Goal: Contribute content: Contribute content

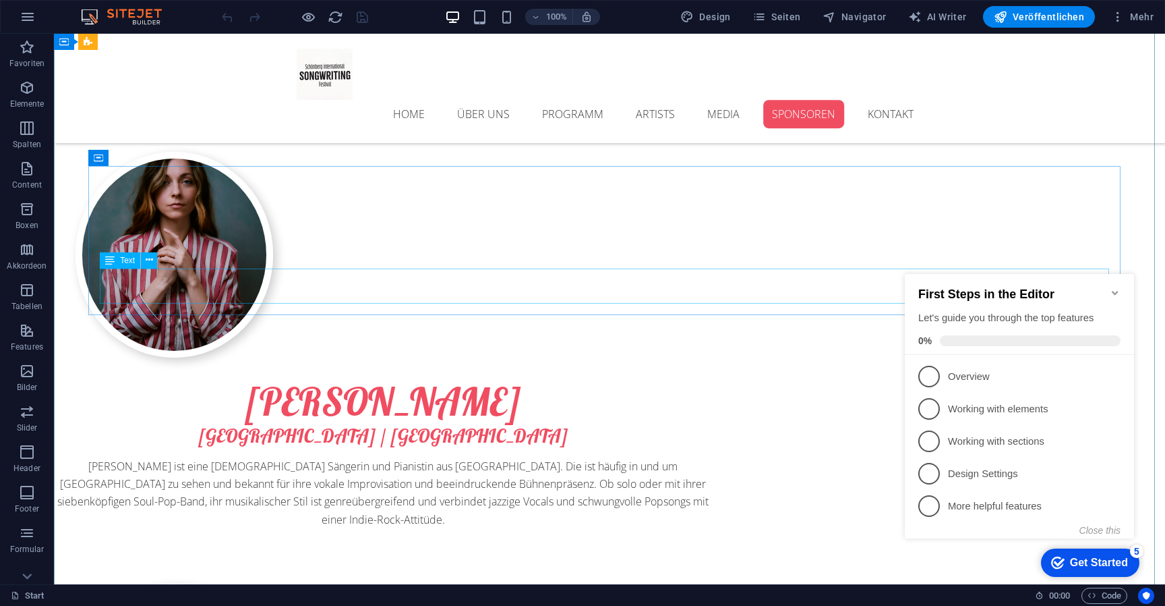
scroll to position [6503, 0]
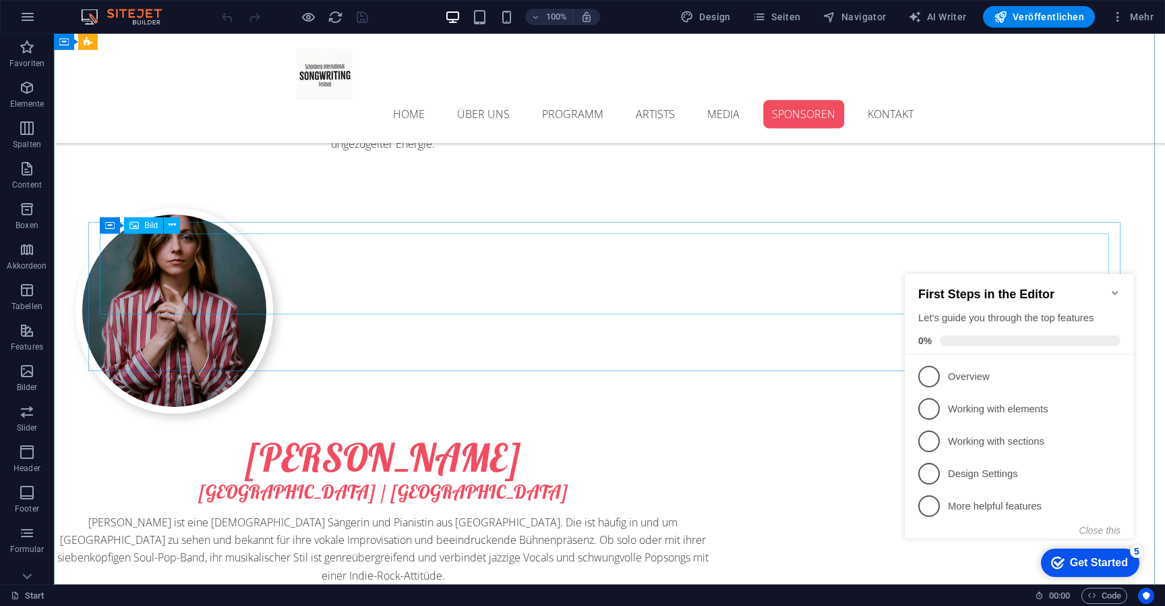
click at [1102, 528] on button "Close this" at bounding box center [1100, 530] width 41 height 11
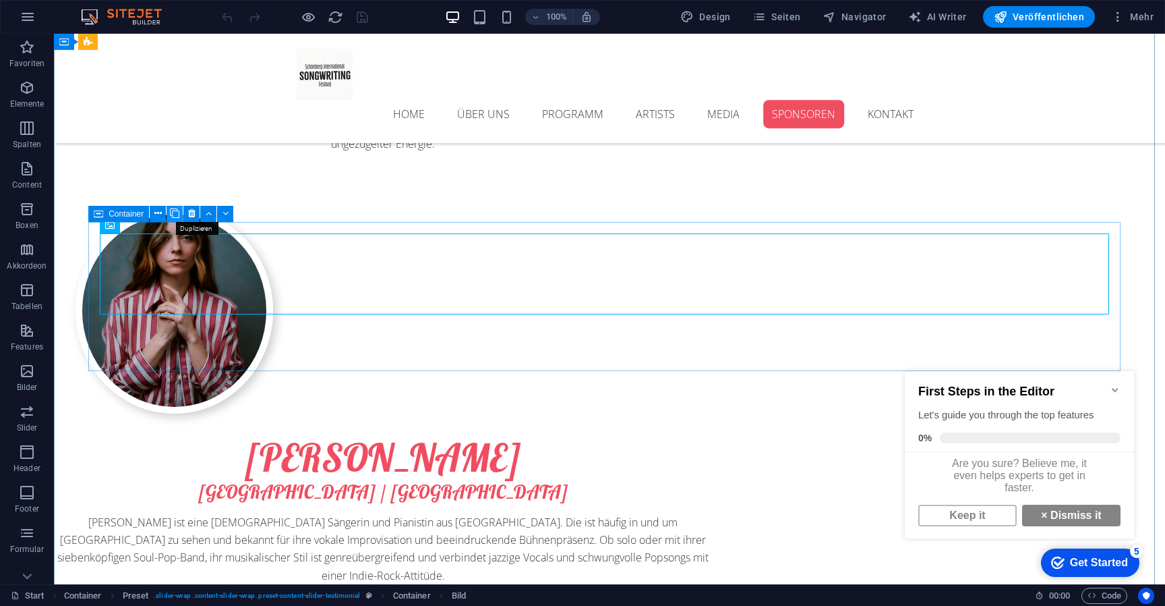
click at [181, 212] on button at bounding box center [175, 214] width 16 height 16
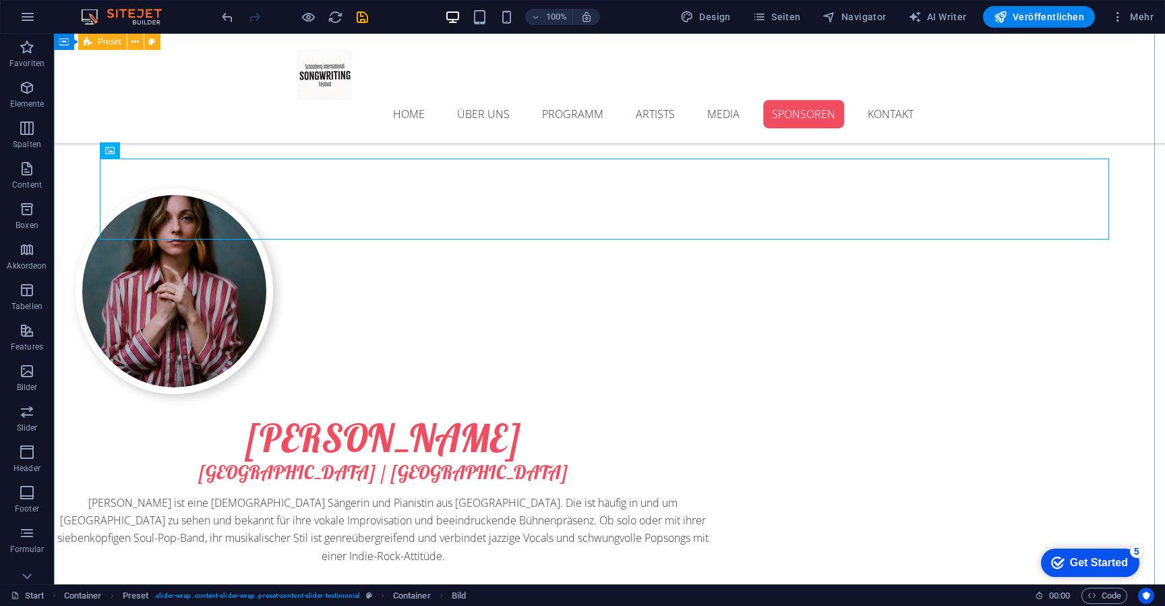
scroll to position [6578, 0]
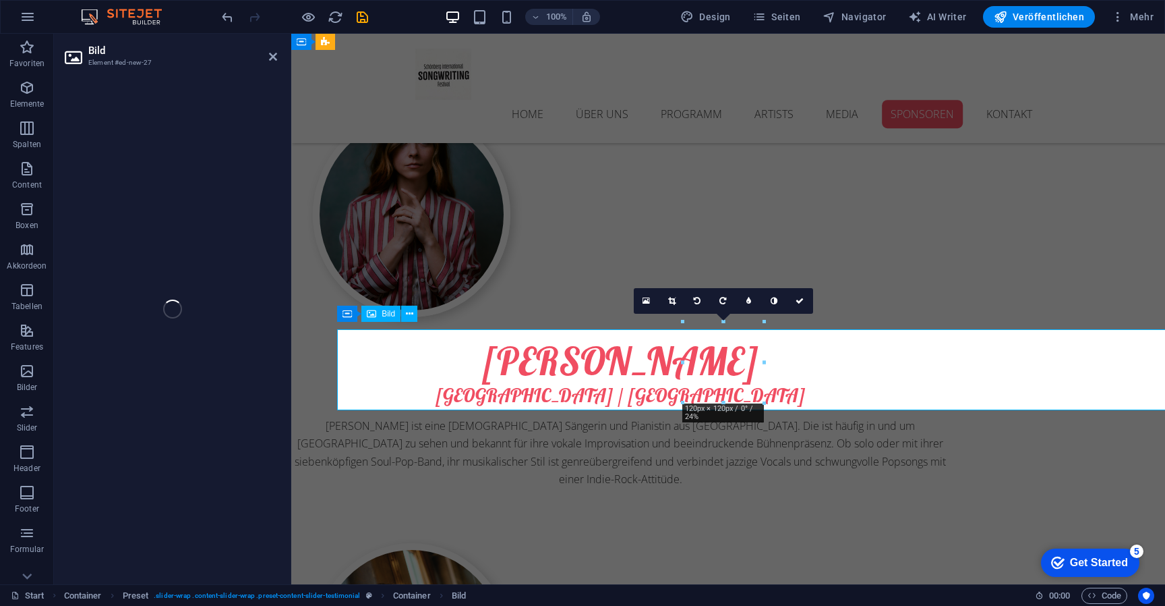
select select "px"
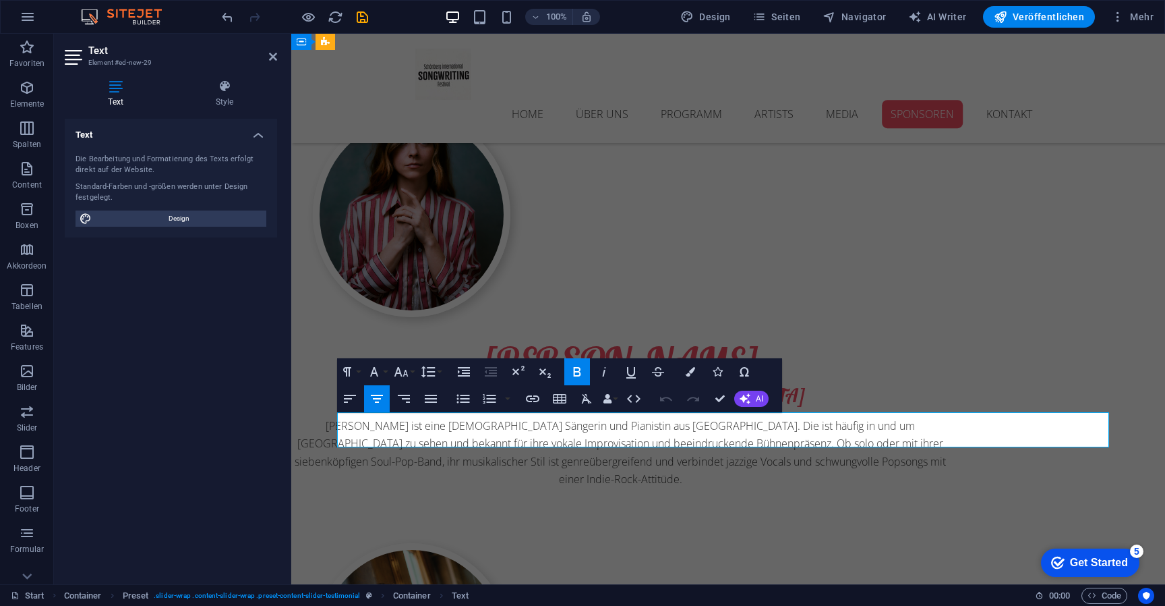
drag, startPoint x: 772, startPoint y: 424, endPoint x: 668, endPoint y: 426, distance: 103.2
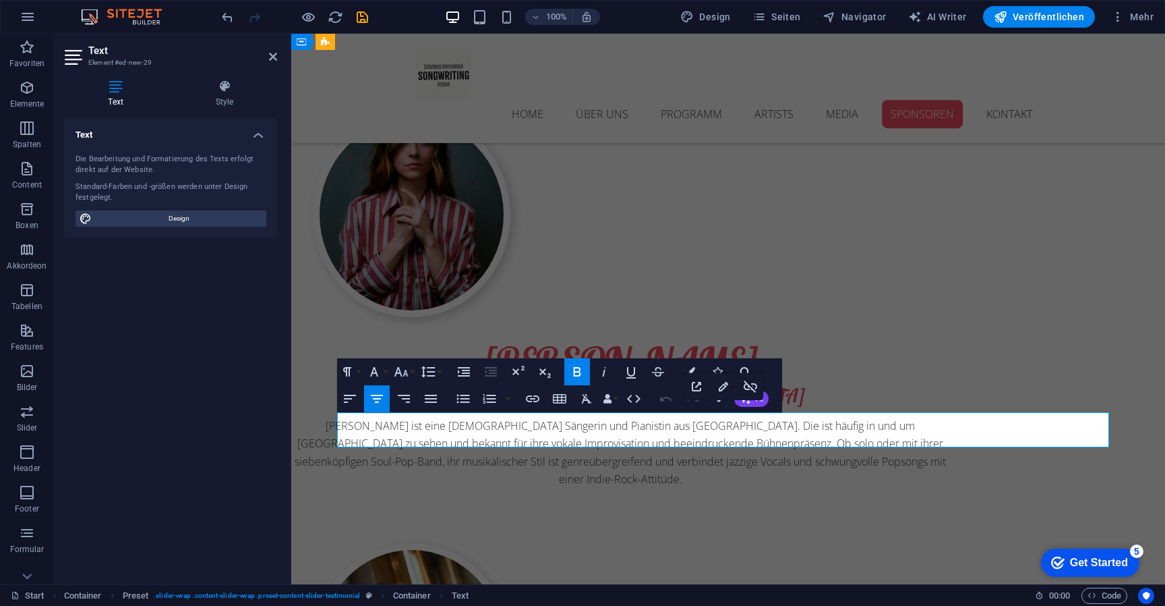
drag, startPoint x: 773, startPoint y: 420, endPoint x: 1012, endPoint y: 394, distance: 240.9
click at [579, 366] on icon "button" at bounding box center [577, 372] width 16 height 16
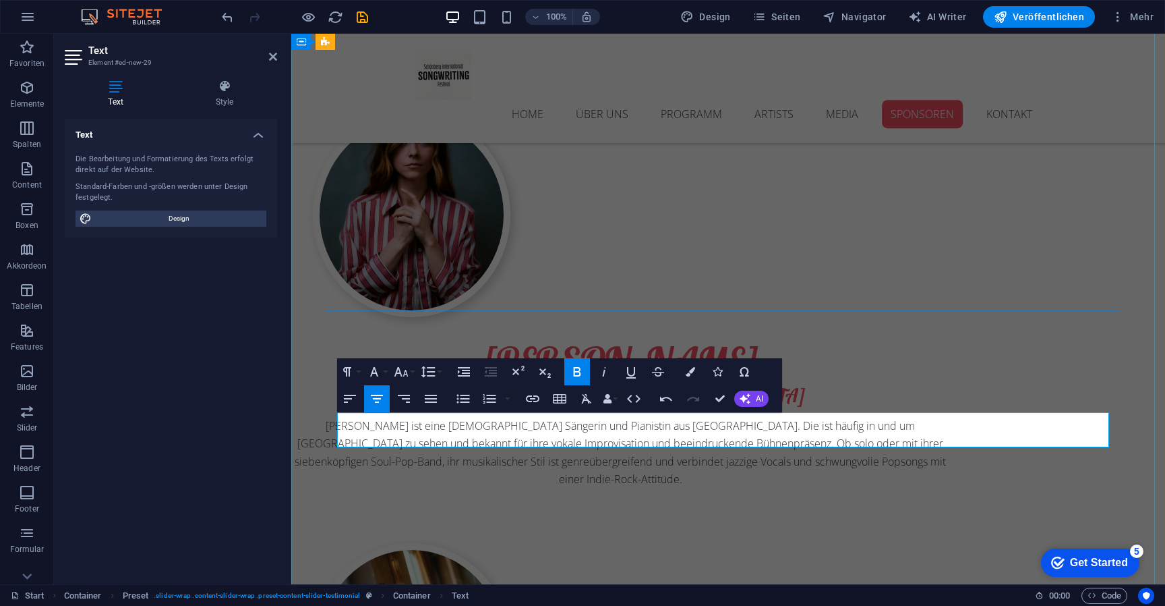
drag, startPoint x: 770, startPoint y: 440, endPoint x: 672, endPoint y: 436, distance: 97.9
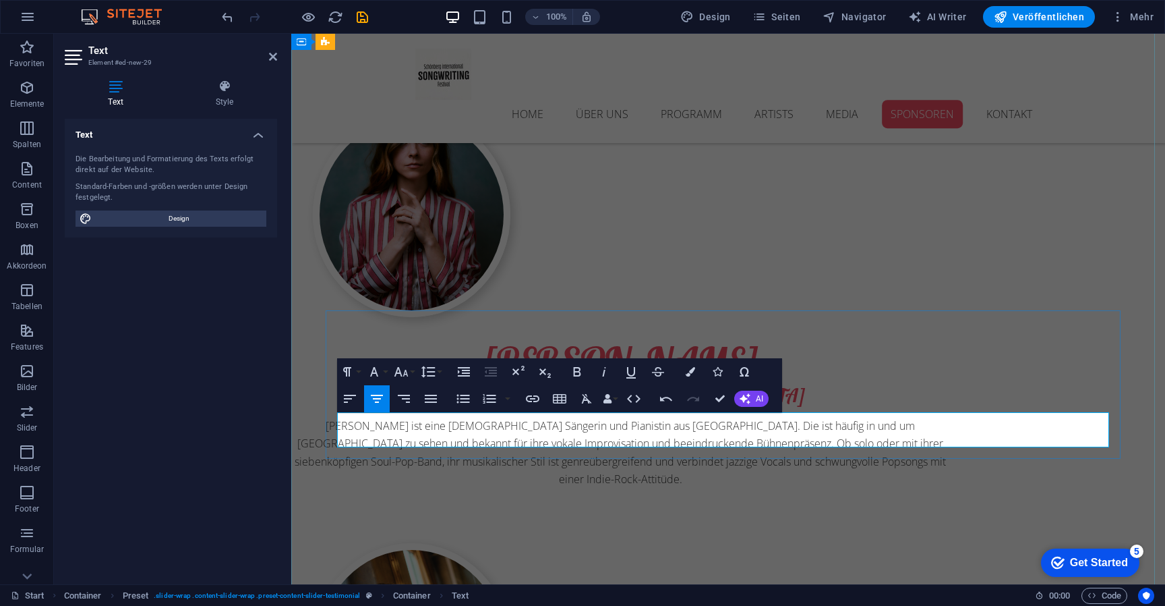
drag, startPoint x: 787, startPoint y: 436, endPoint x: 665, endPoint y: 442, distance: 122.2
click at [532, 399] on icon "button" at bounding box center [532, 398] width 13 height 7
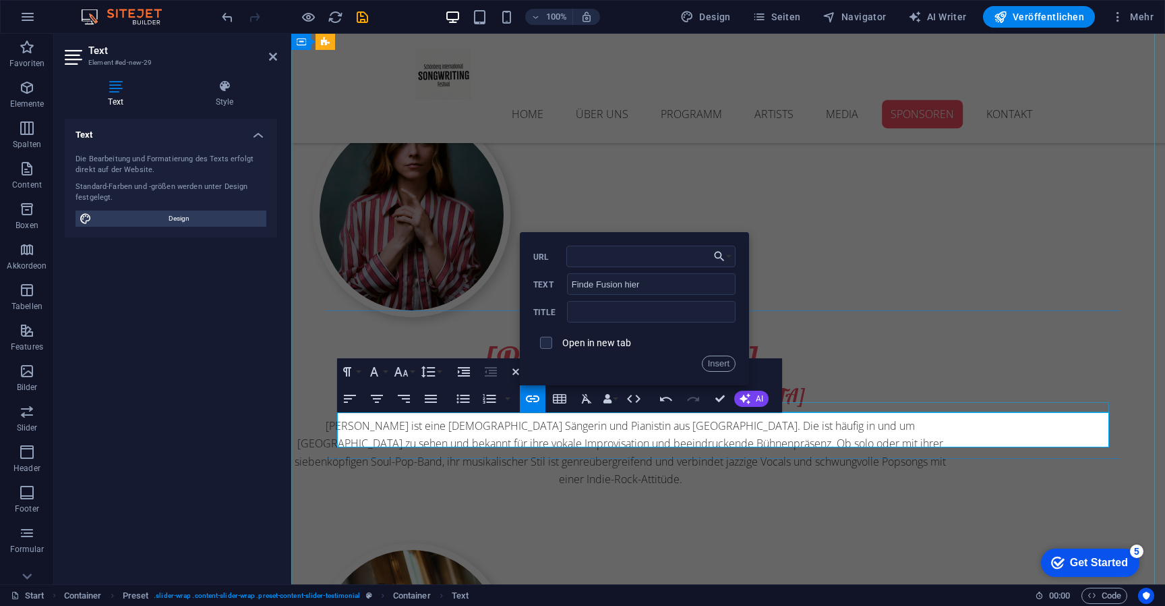
type input "[URL][DOMAIN_NAME]"
click at [720, 365] on button "Insert" at bounding box center [719, 363] width 34 height 16
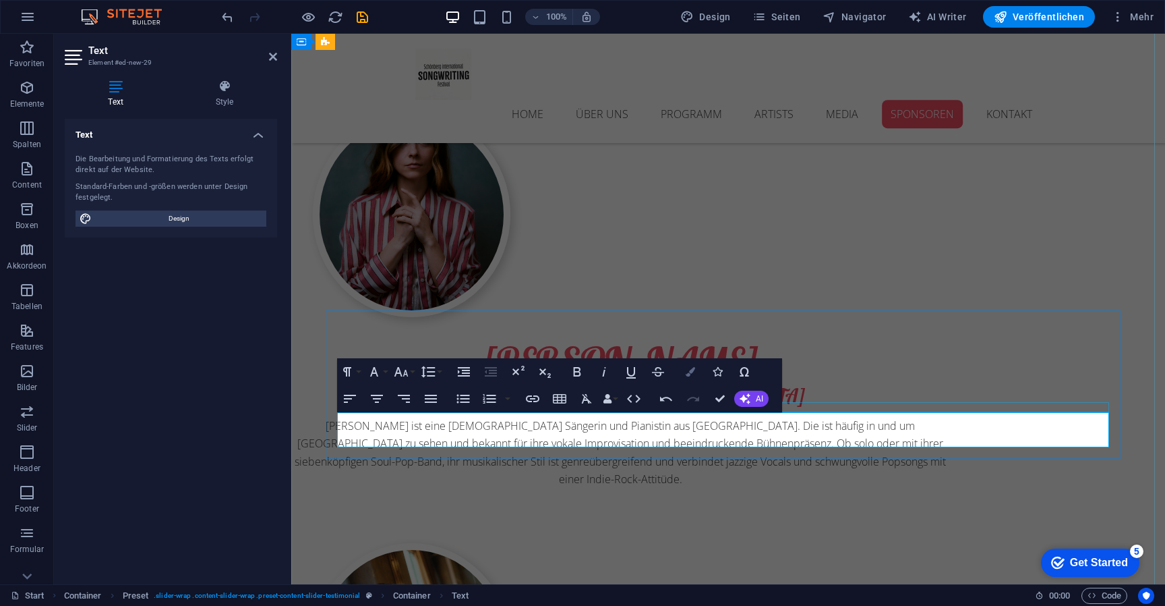
click at [689, 374] on icon "button" at bounding box center [690, 371] width 9 height 9
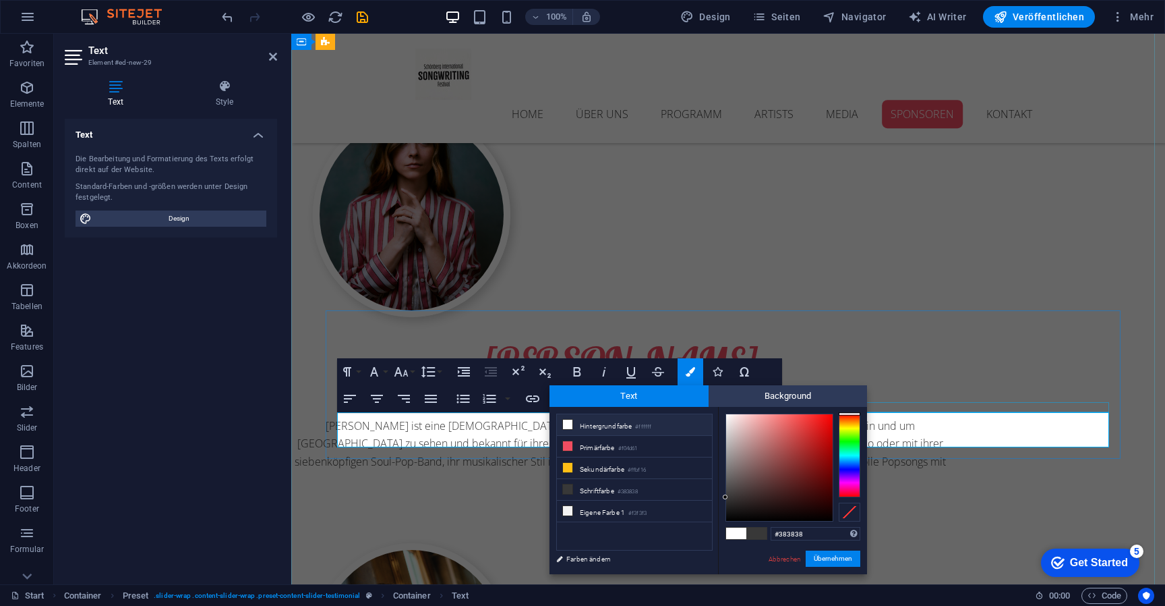
click at [605, 429] on li "Hintergrundfarbe #ffffff" at bounding box center [634, 425] width 155 height 22
click at [851, 558] on button "Übernehmen" at bounding box center [833, 558] width 55 height 16
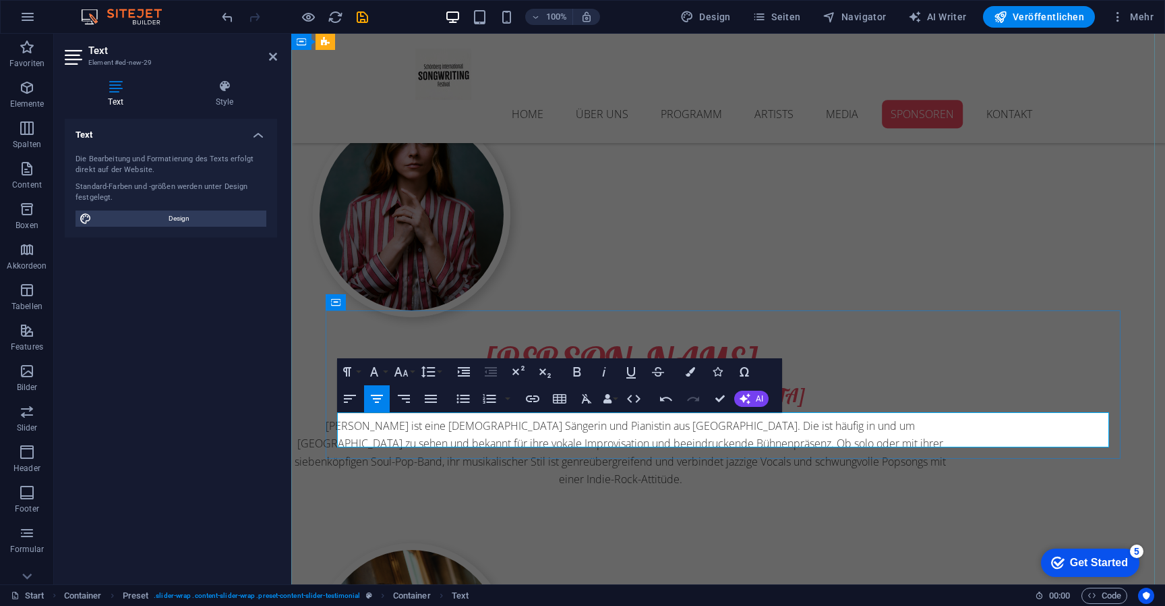
drag, startPoint x: 778, startPoint y: 439, endPoint x: 711, endPoint y: 440, distance: 67.5
click at [691, 375] on icon "button" at bounding box center [690, 371] width 9 height 9
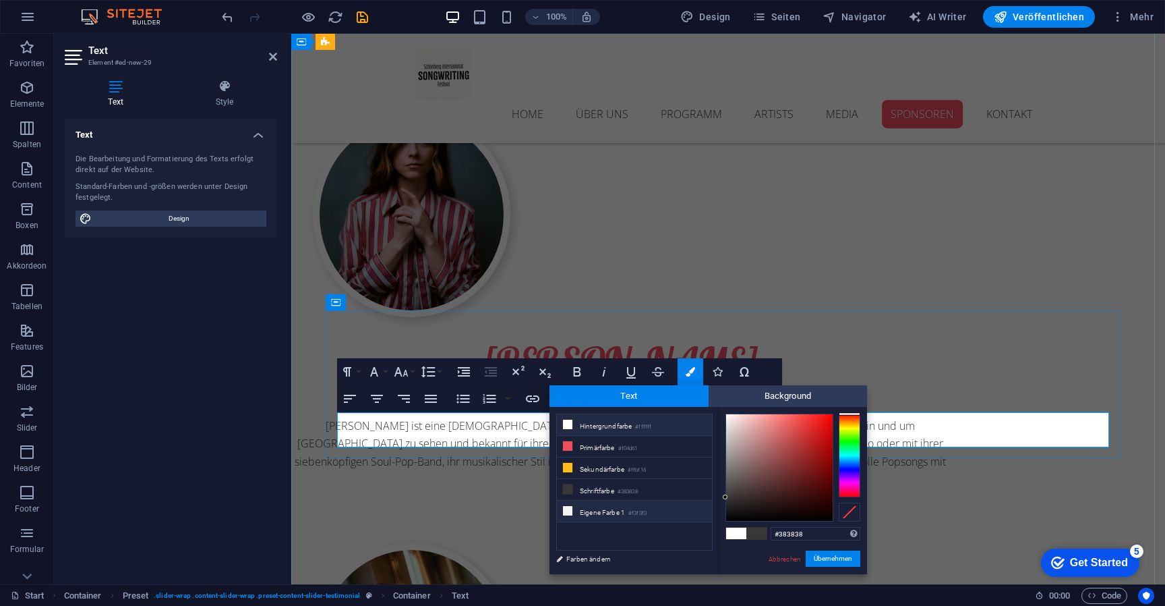
click at [585, 514] on li "Eigene Farbe 1 #f3f3f3" at bounding box center [634, 511] width 155 height 22
type input "#f3f3f3"
click at [852, 561] on button "Übernehmen" at bounding box center [833, 558] width 55 height 16
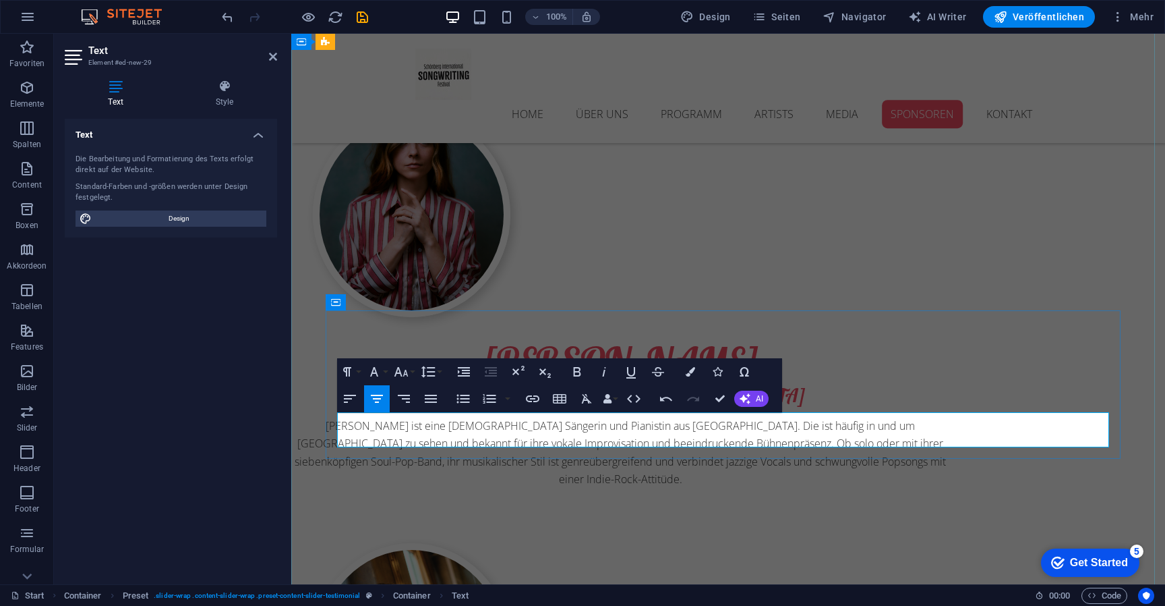
drag, startPoint x: 778, startPoint y: 437, endPoint x: 676, endPoint y: 438, distance: 102.5
type input "​​Finde Fusion hier​"
click at [539, 397] on icon "button" at bounding box center [533, 399] width 16 height 16
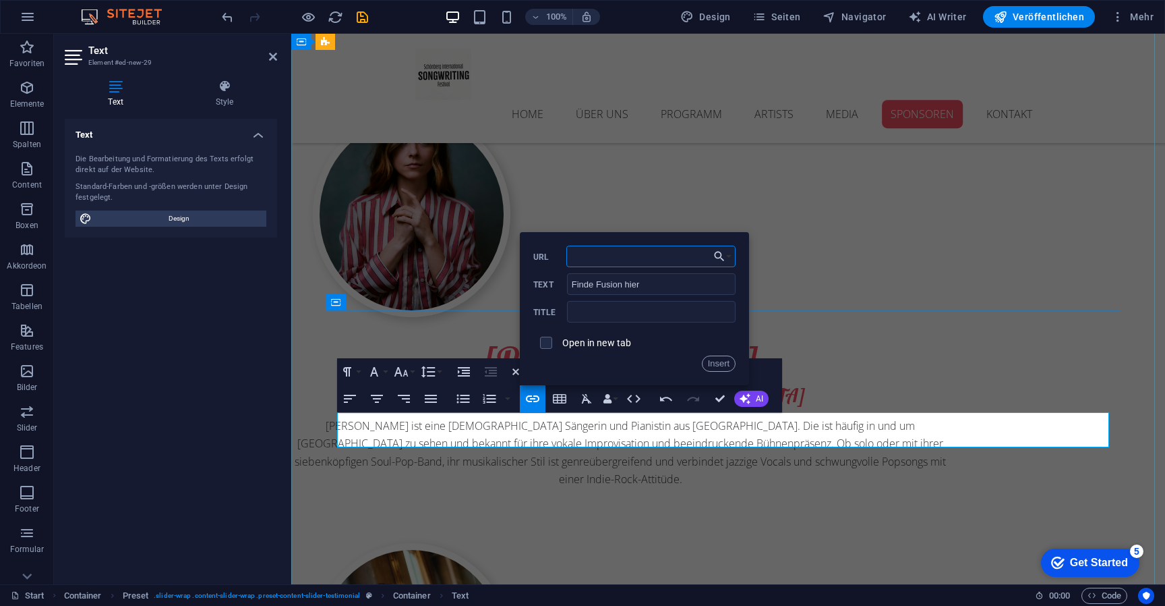
type input "[URL][DOMAIN_NAME]"
click at [720, 368] on button "Insert" at bounding box center [719, 363] width 34 height 16
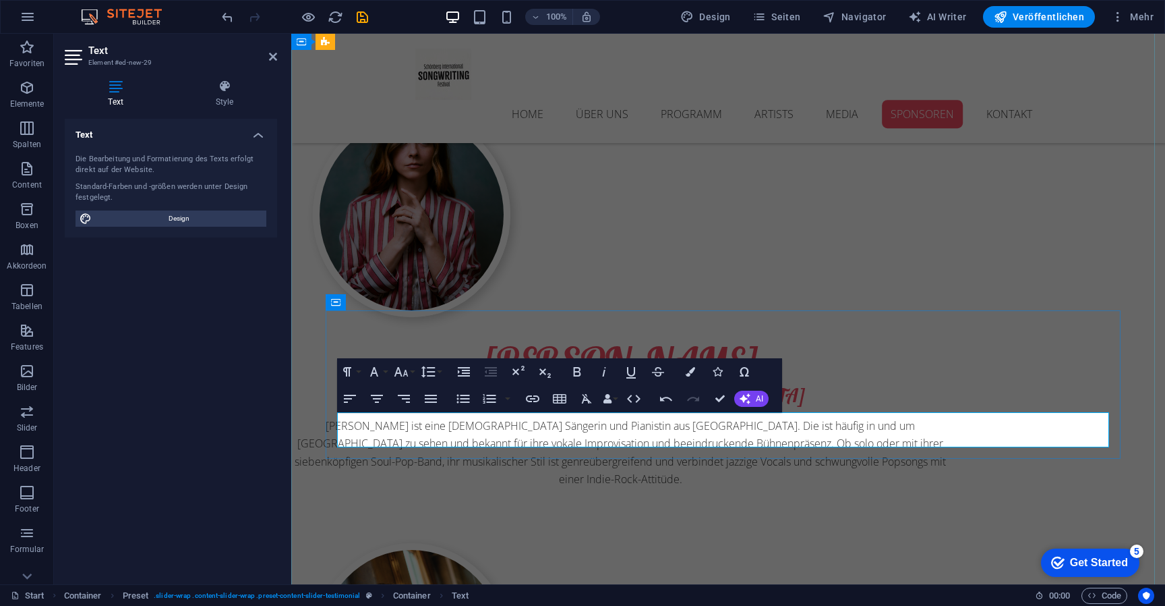
drag, startPoint x: 789, startPoint y: 437, endPoint x: 732, endPoint y: 434, distance: 56.7
drag, startPoint x: 773, startPoint y: 439, endPoint x: 670, endPoint y: 436, distance: 102.6
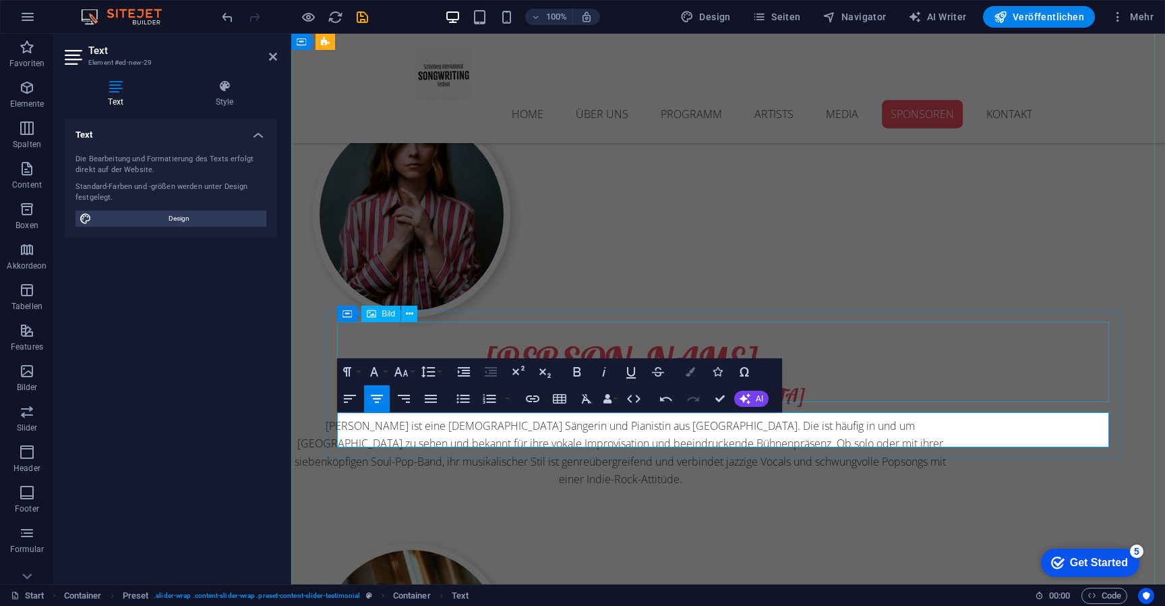
click at [694, 372] on icon "button" at bounding box center [690, 371] width 9 height 9
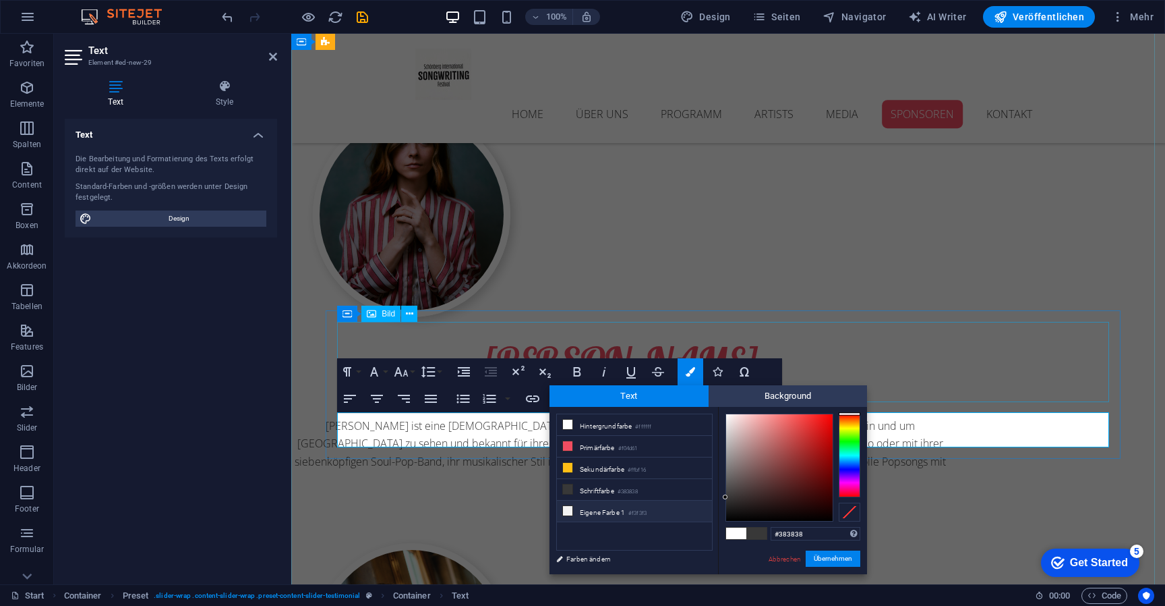
click at [612, 516] on li "Eigene Farbe 1 #f3f3f3" at bounding box center [634, 511] width 155 height 22
click at [838, 558] on button "Übernehmen" at bounding box center [833, 558] width 55 height 16
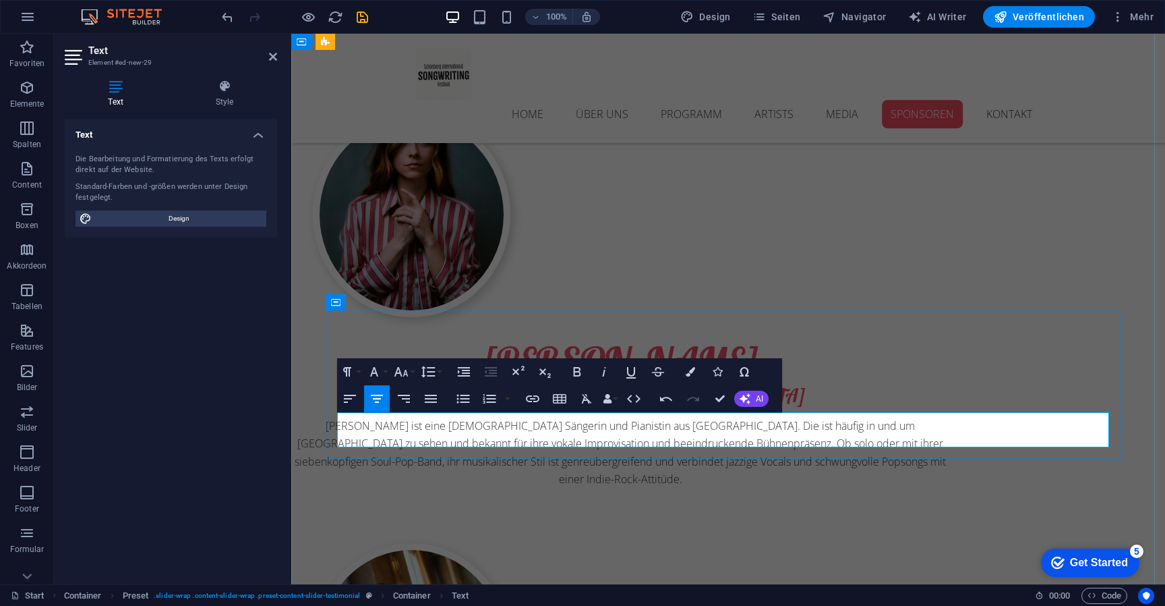
drag, startPoint x: 781, startPoint y: 439, endPoint x: 670, endPoint y: 434, distance: 111.4
click at [688, 372] on icon "button" at bounding box center [690, 371] width 9 height 9
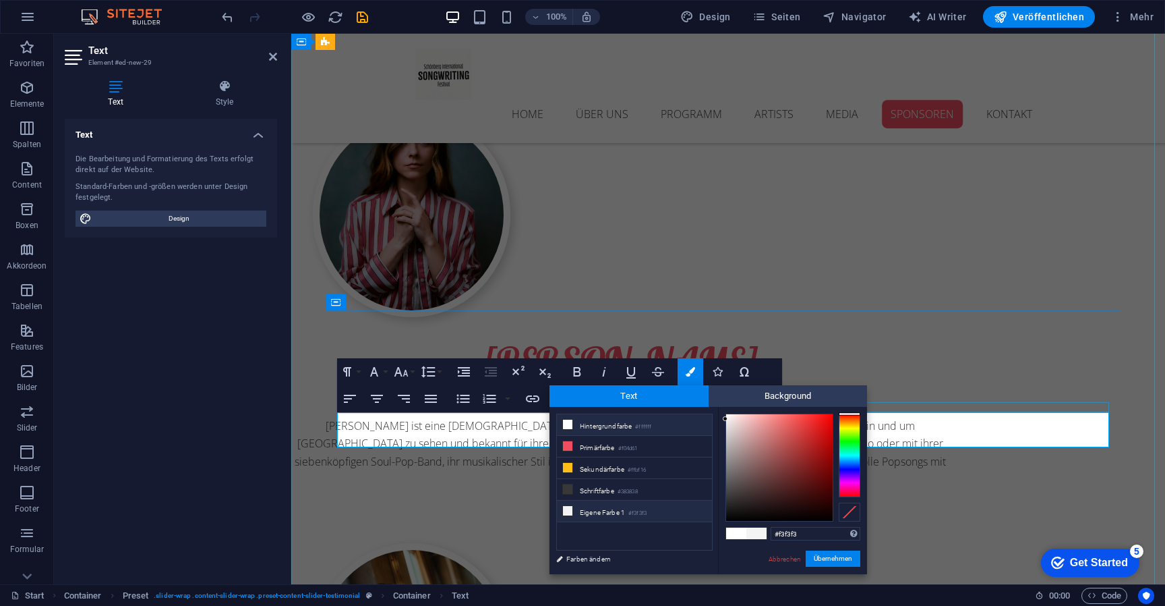
click at [604, 430] on li "Hintergrundfarbe #ffffff" at bounding box center [634, 425] width 155 height 22
click at [828, 555] on button "Übernehmen" at bounding box center [833, 558] width 55 height 16
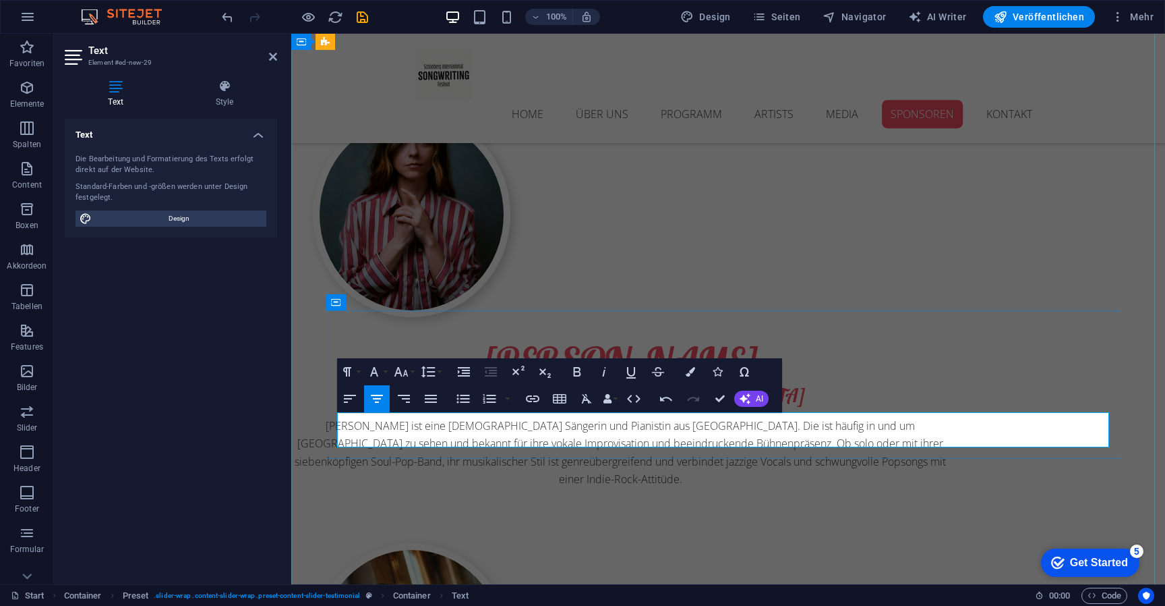
drag, startPoint x: 768, startPoint y: 442, endPoint x: 993, endPoint y: 440, distance: 225.9
click at [696, 371] on button "Colors" at bounding box center [691, 371] width 26 height 27
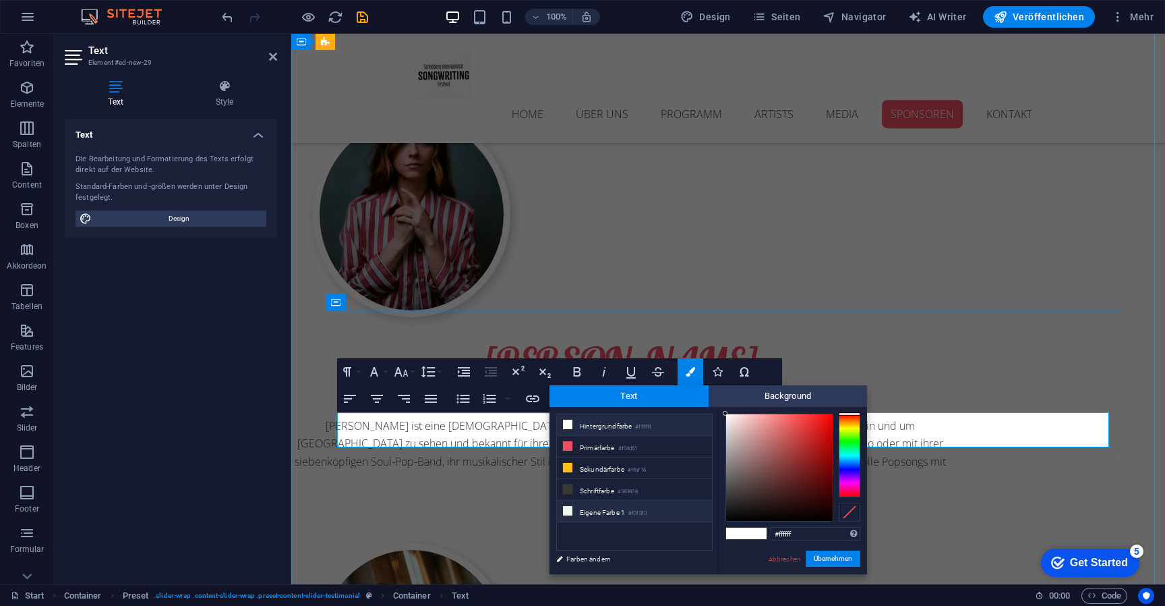
click at [627, 512] on li "Eigene Farbe 1 #f3f3f3" at bounding box center [634, 511] width 155 height 22
click at [813, 558] on button "Übernehmen" at bounding box center [833, 558] width 55 height 16
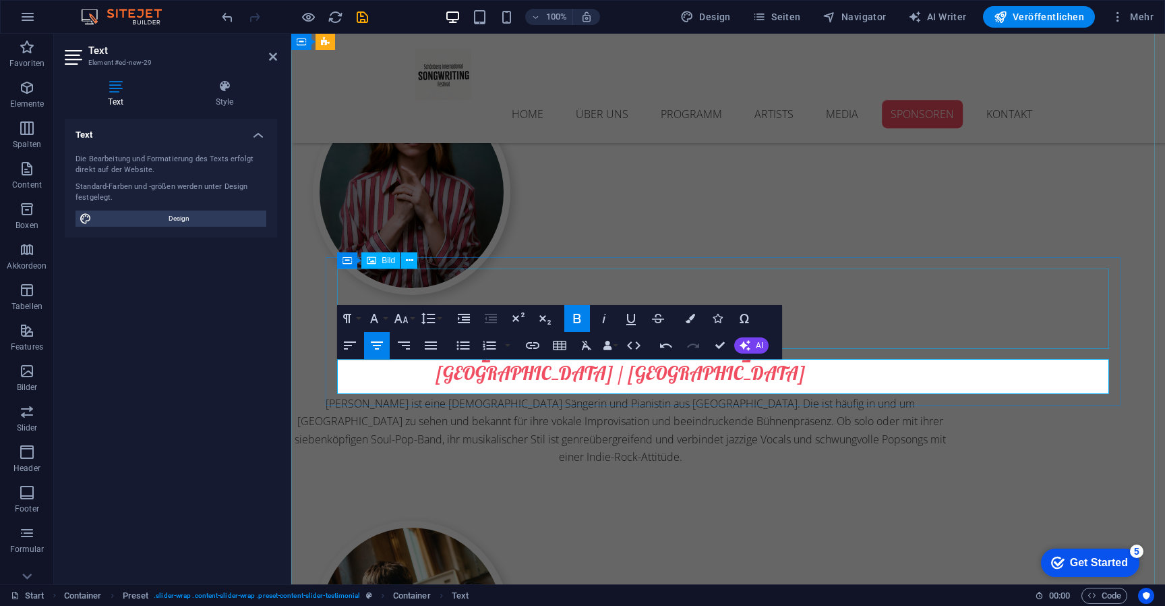
scroll to position [6631, 0]
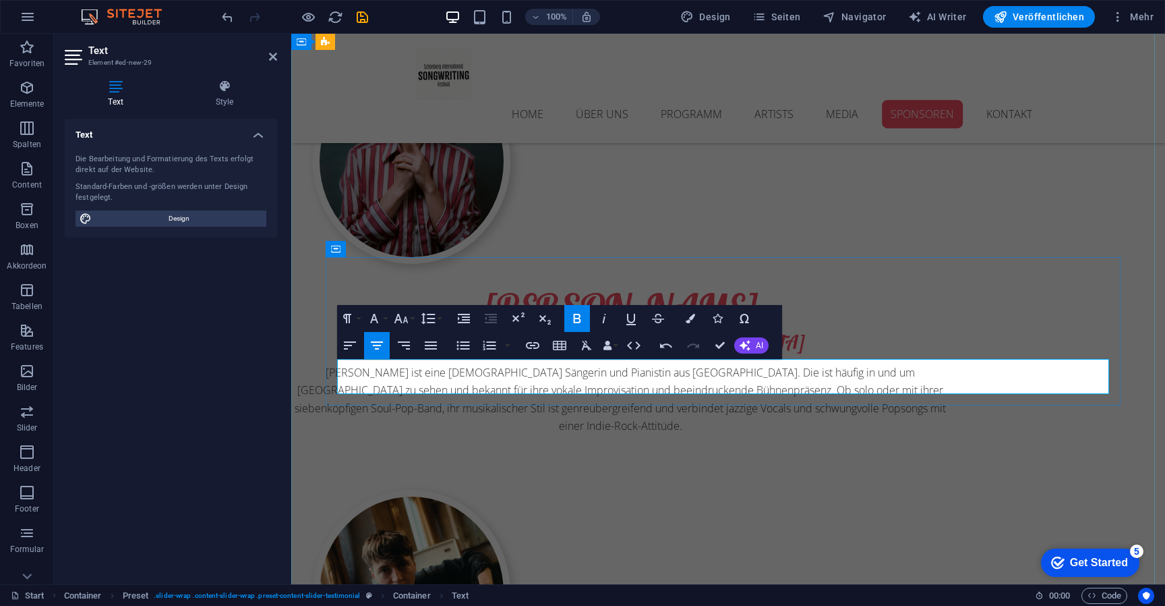
click at [688, 318] on icon "button" at bounding box center [690, 318] width 9 height 9
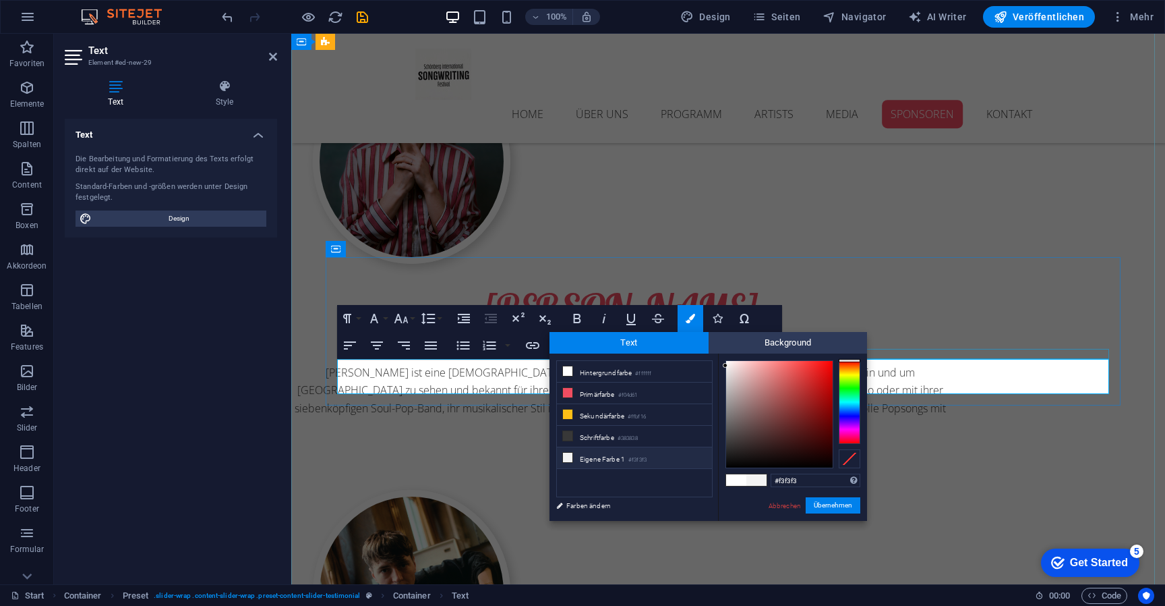
click at [590, 455] on li "Eigene Farbe 1 #f3f3f3" at bounding box center [634, 458] width 155 height 22
click at [589, 457] on li "Eigene Farbe 1 #f3f3f3" at bounding box center [634, 458] width 155 height 22
click at [588, 458] on li "Eigene Farbe 1 #f3f3f3" at bounding box center [634, 458] width 155 height 22
click at [570, 458] on icon at bounding box center [567, 457] width 9 height 9
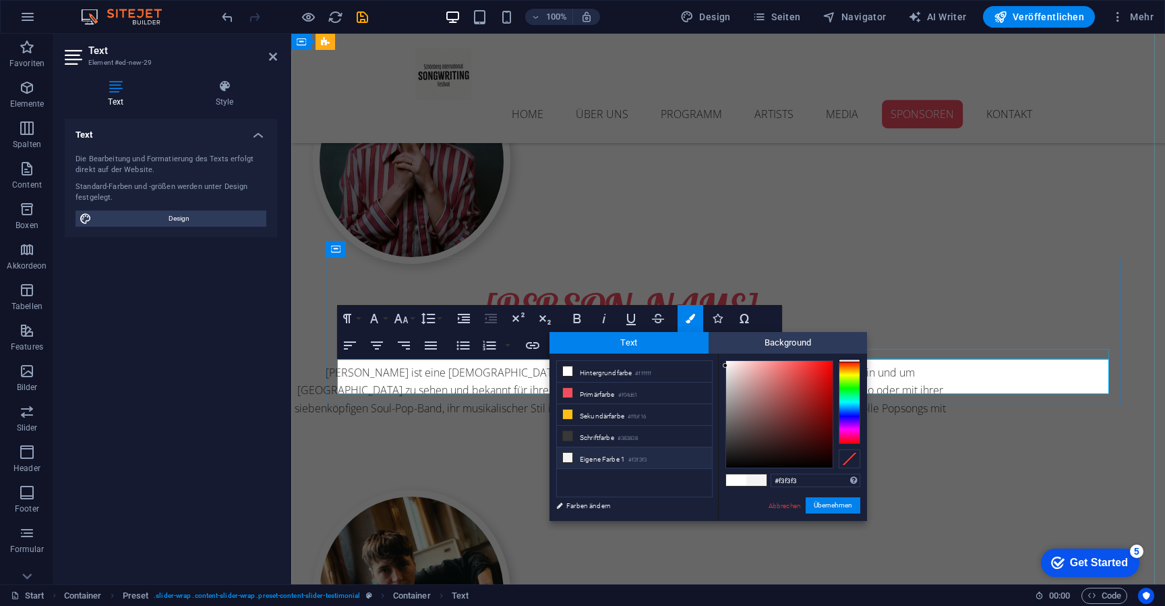
click at [570, 458] on icon at bounding box center [567, 457] width 9 height 9
click at [827, 506] on button "Übernehmen" at bounding box center [833, 505] width 55 height 16
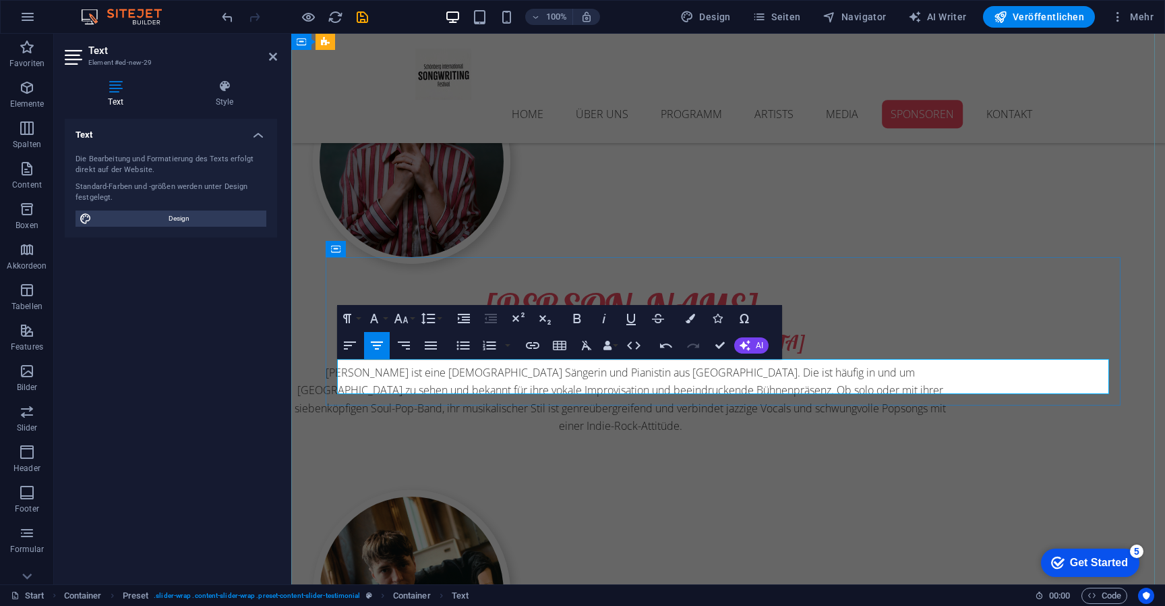
drag, startPoint x: 681, startPoint y: 384, endPoint x: 803, endPoint y: 397, distance: 122.7
click at [693, 316] on icon "button" at bounding box center [690, 318] width 9 height 9
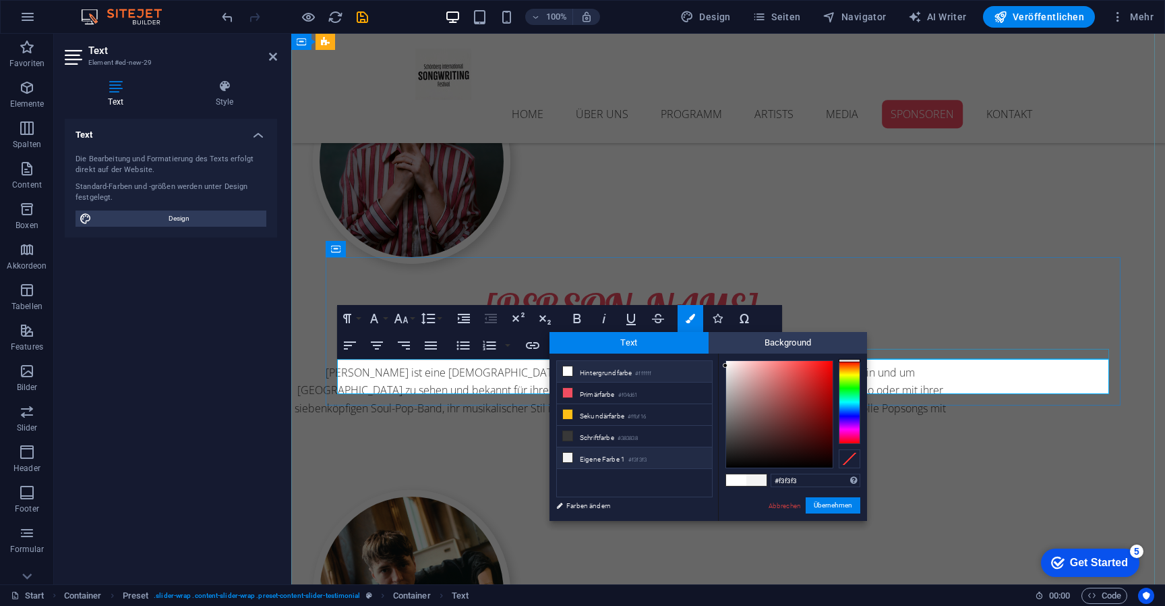
click at [600, 368] on li "Hintergrundfarbe #ffffff" at bounding box center [634, 372] width 155 height 22
click at [850, 502] on button "Übernehmen" at bounding box center [833, 505] width 55 height 16
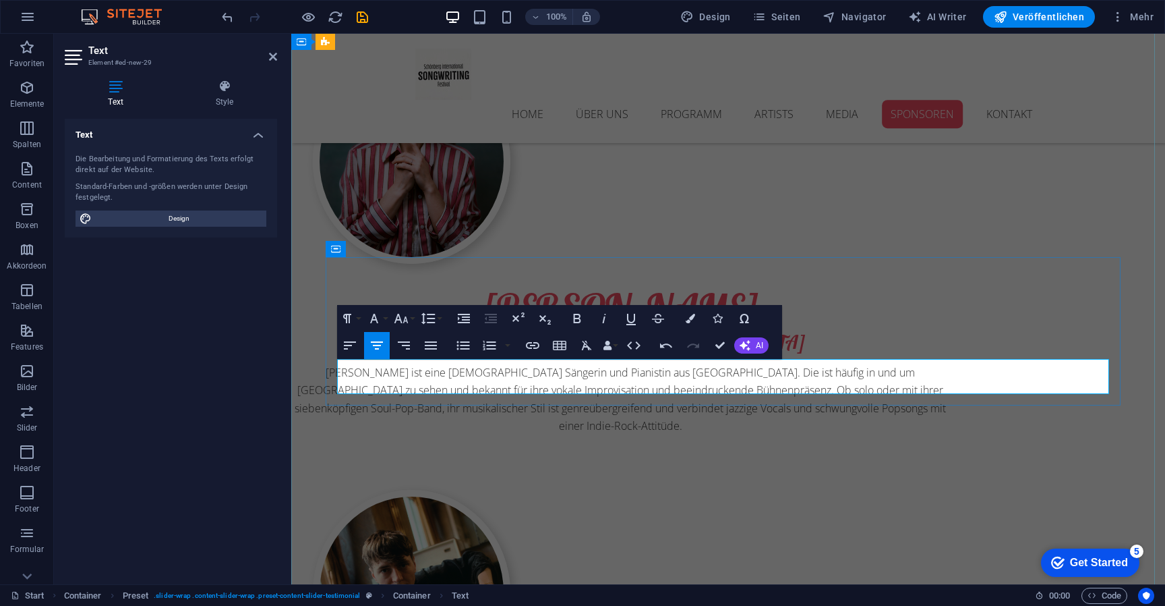
drag, startPoint x: 805, startPoint y: 378, endPoint x: 797, endPoint y: 376, distance: 8.3
drag, startPoint x: 782, startPoint y: 383, endPoint x: 686, endPoint y: 363, distance: 98.5
click at [692, 316] on icon "button" at bounding box center [690, 318] width 9 height 9
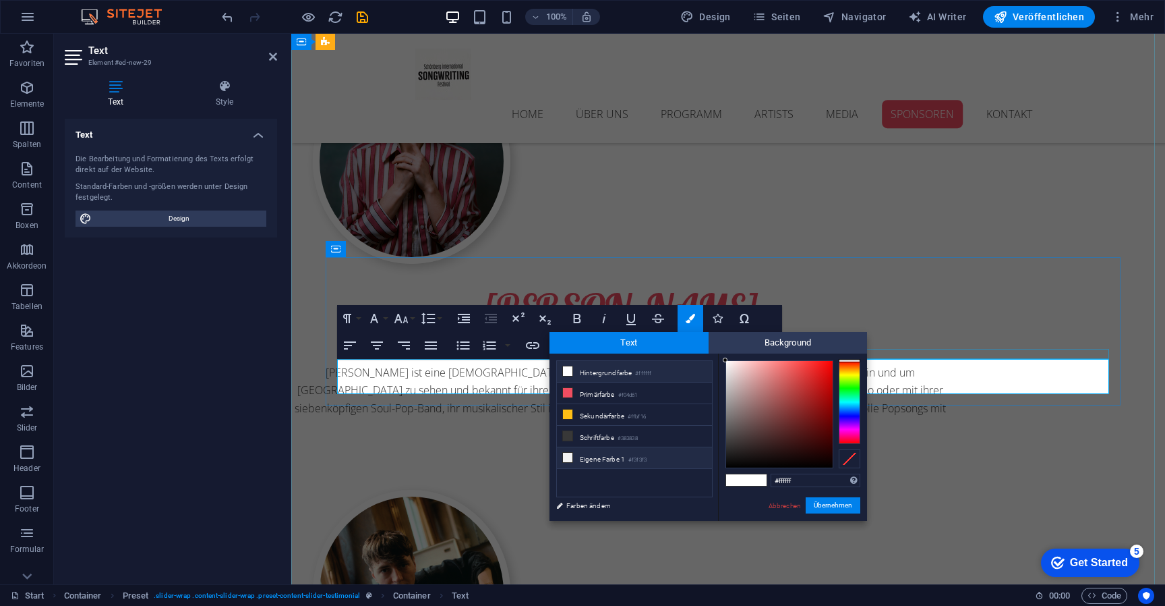
click at [609, 454] on li "Eigene Farbe 1 #f3f3f3" at bounding box center [634, 458] width 155 height 22
type input "#f3f3f3"
click at [847, 508] on button "Übernehmen" at bounding box center [833, 505] width 55 height 16
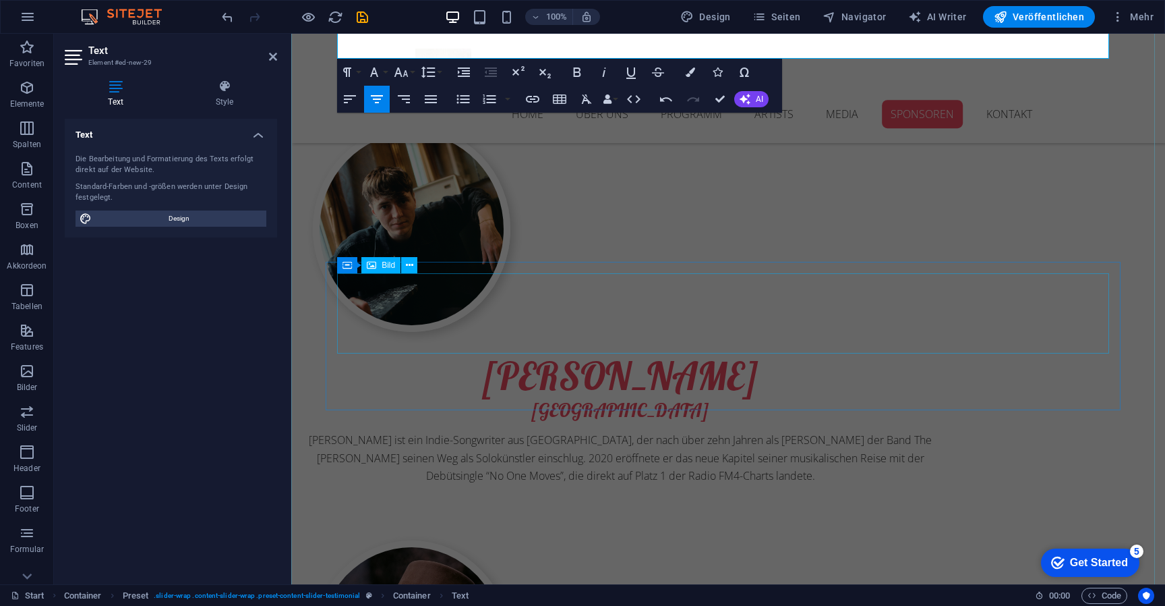
scroll to position [6966, 0]
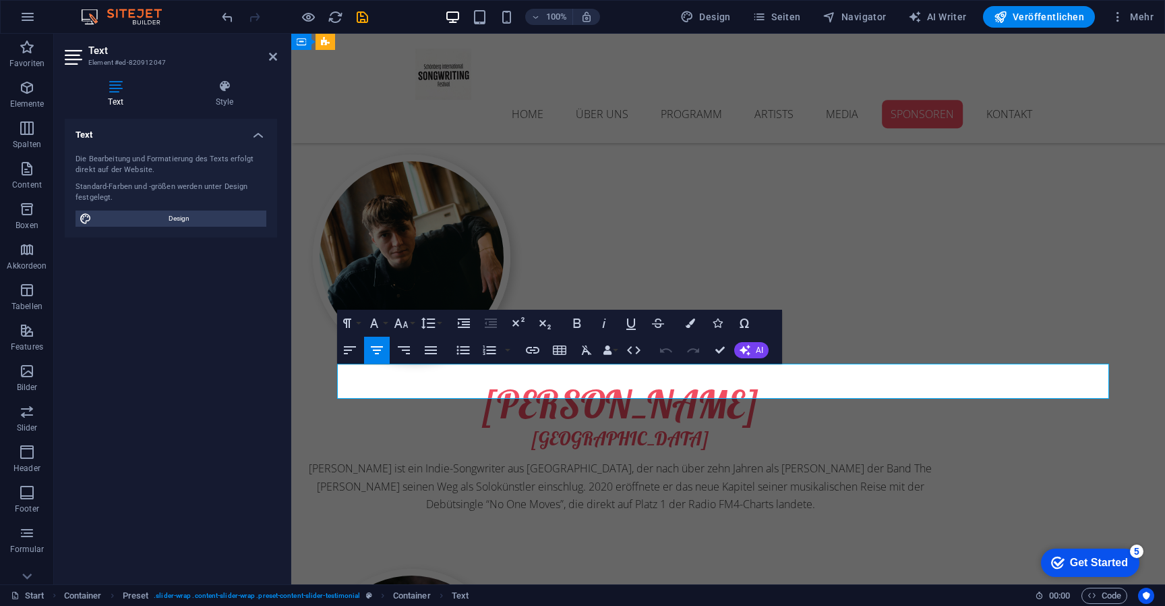
drag, startPoint x: 774, startPoint y: 373, endPoint x: 968, endPoint y: 397, distance: 195.1
click at [577, 318] on icon "button" at bounding box center [577, 323] width 16 height 16
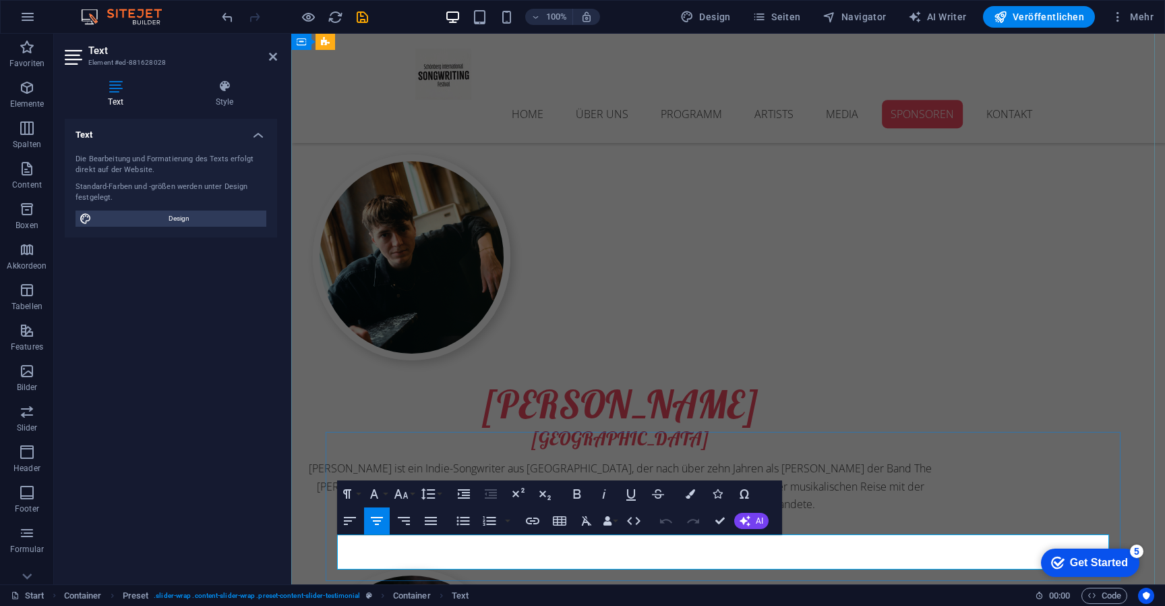
drag, startPoint x: 774, startPoint y: 540, endPoint x: 676, endPoint y: 535, distance: 97.9
click at [575, 494] on icon "button" at bounding box center [577, 493] width 7 height 9
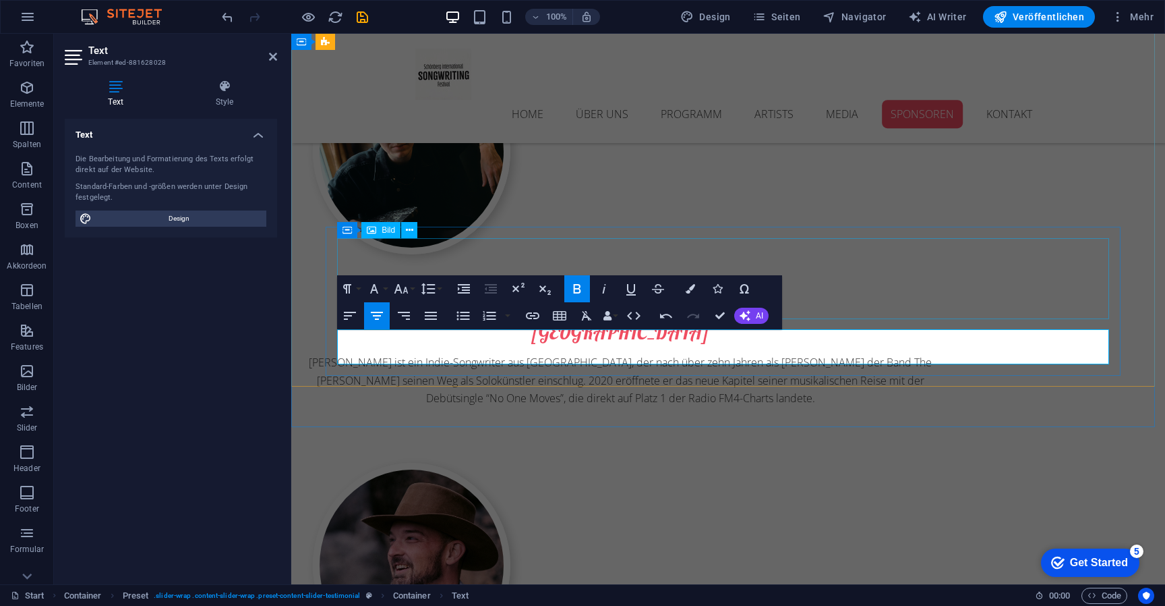
scroll to position [7171, 0]
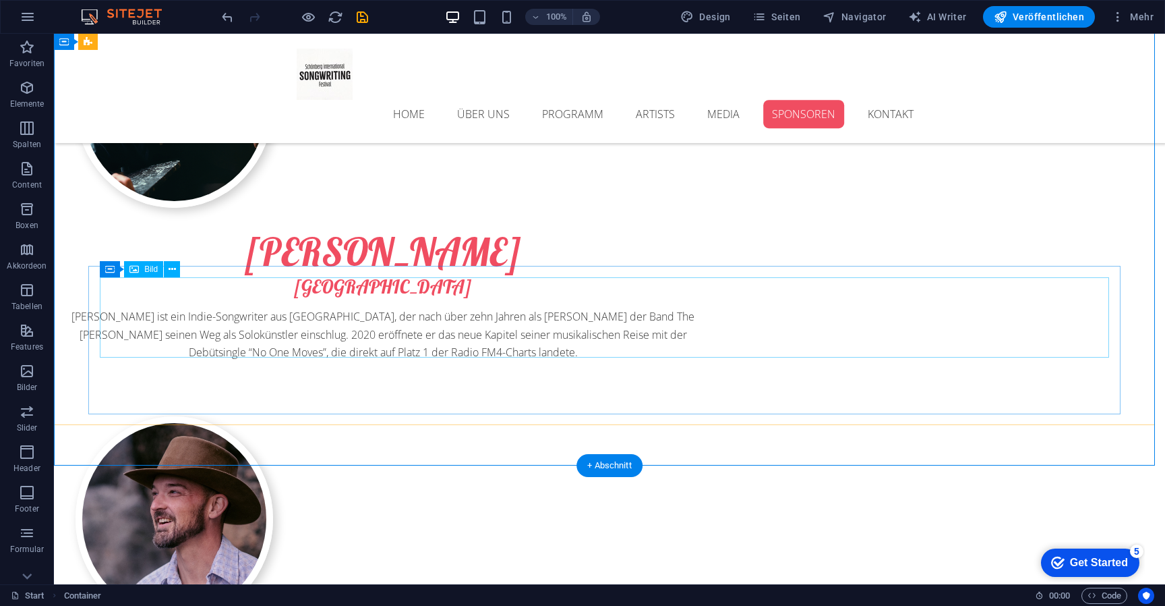
scroll to position [7207, 0]
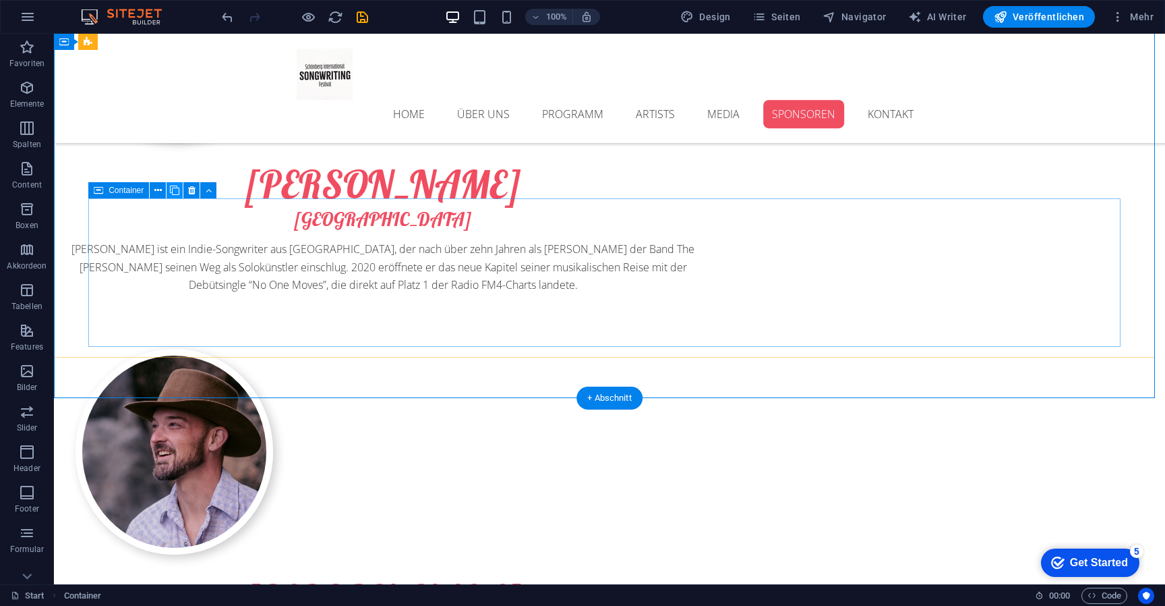
click at [181, 192] on button at bounding box center [175, 190] width 16 height 16
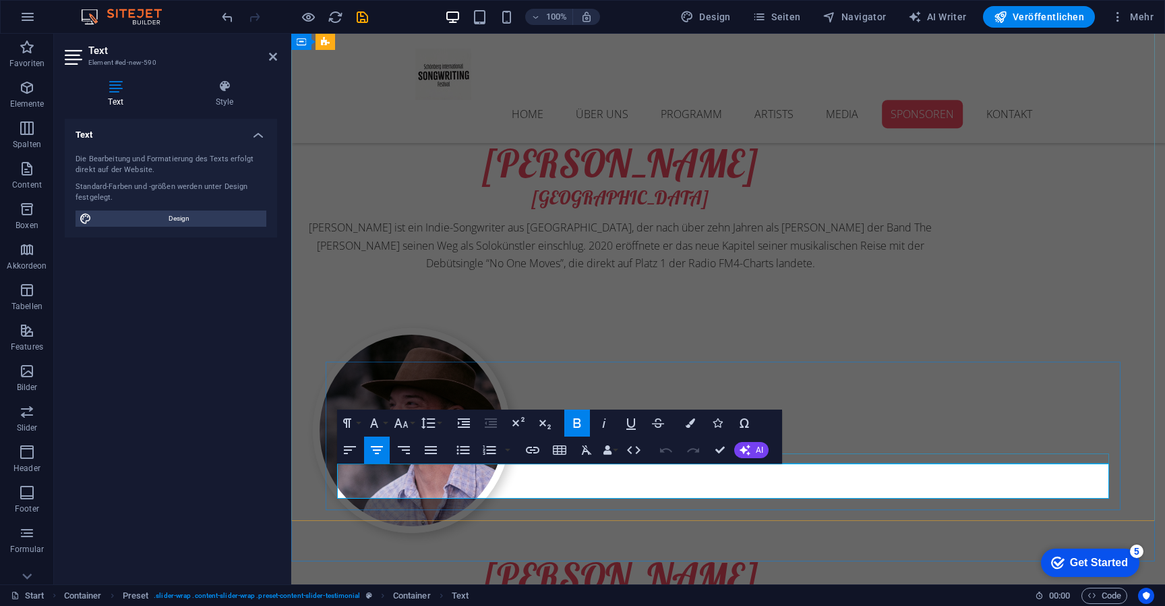
drag, startPoint x: 793, startPoint y: 474, endPoint x: 939, endPoint y: 475, distance: 145.7
drag, startPoint x: 776, startPoint y: 478, endPoint x: 669, endPoint y: 478, distance: 106.6
drag, startPoint x: 774, startPoint y: 492, endPoint x: 679, endPoint y: 491, distance: 94.4
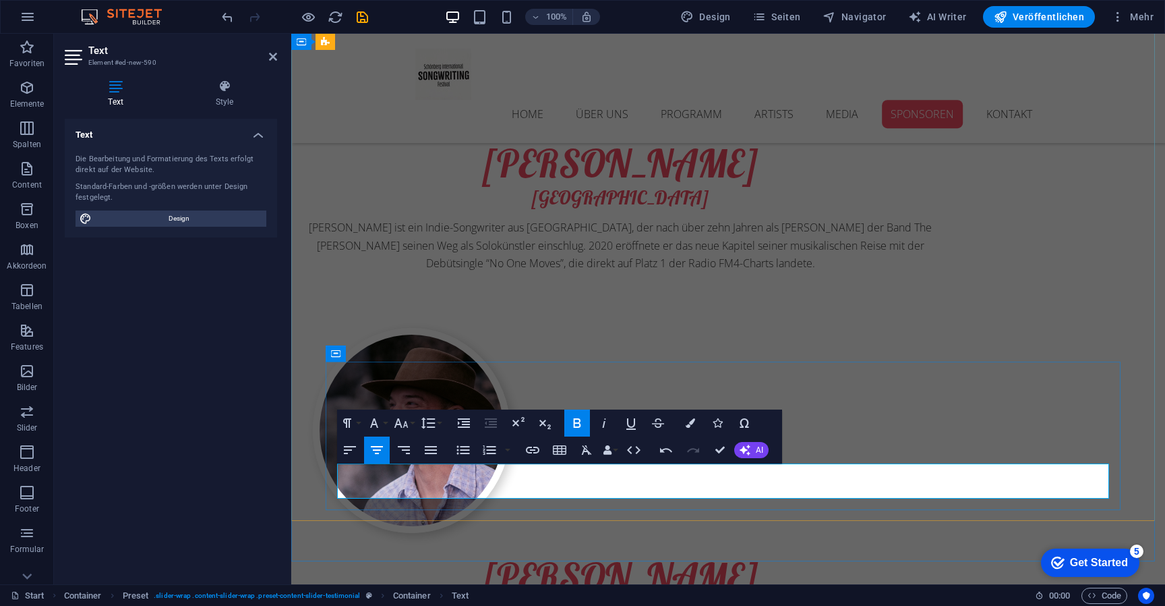
drag, startPoint x: 762, startPoint y: 491, endPoint x: 739, endPoint y: 492, distance: 23.6
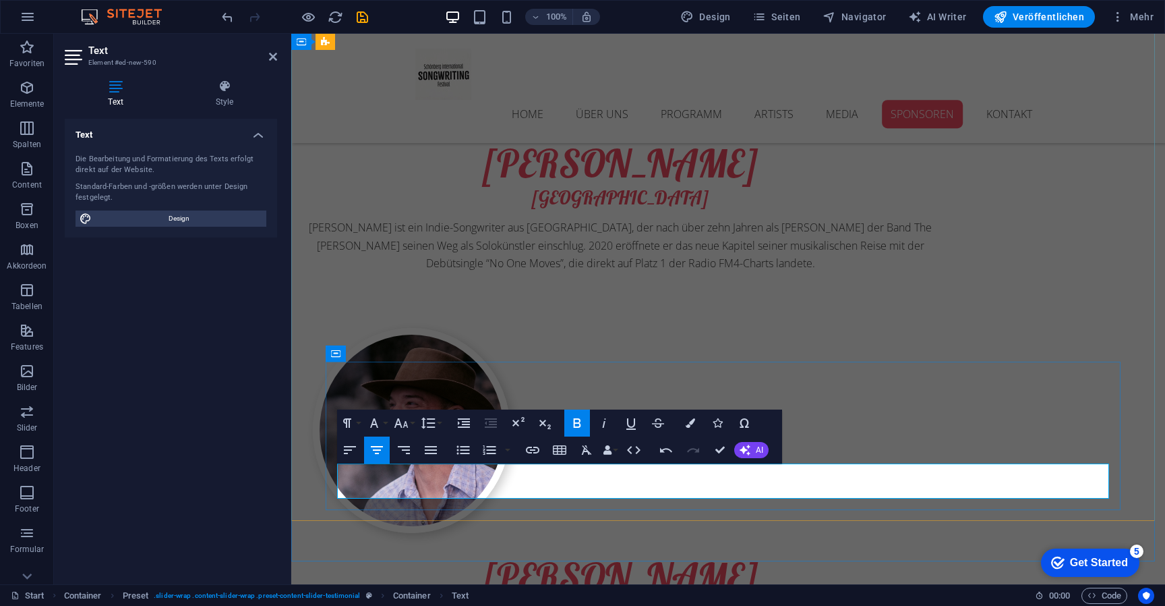
drag, startPoint x: 793, startPoint y: 496, endPoint x: 668, endPoint y: 482, distance: 125.7
click at [529, 446] on icon "button" at bounding box center [533, 450] width 16 height 16
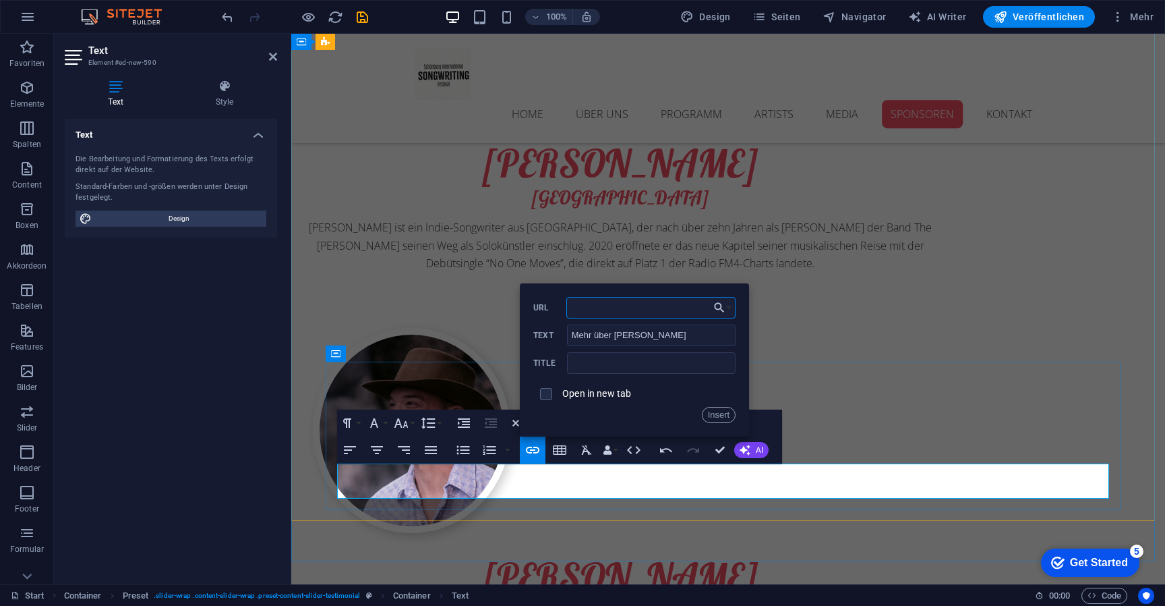
paste input "[URL][DOMAIN_NAME]"
type input "[URL][DOMAIN_NAME]"
click at [727, 420] on button "Insert" at bounding box center [719, 415] width 34 height 16
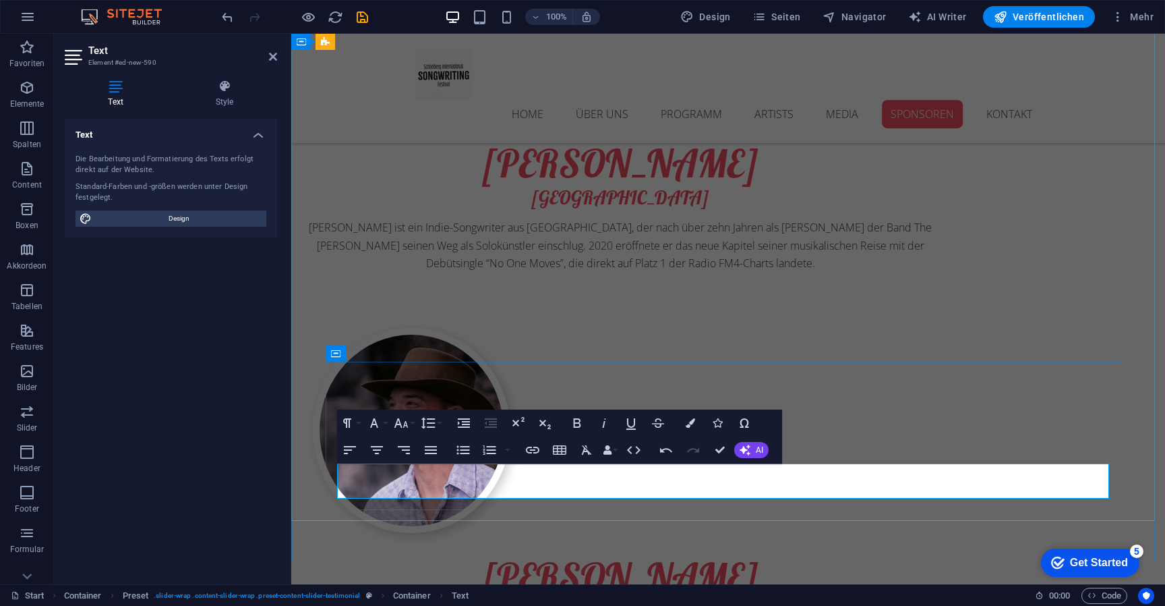
drag, startPoint x: 790, startPoint y: 490, endPoint x: 667, endPoint y: 484, distance: 123.6
click at [536, 448] on icon "button" at bounding box center [533, 450] width 16 height 16
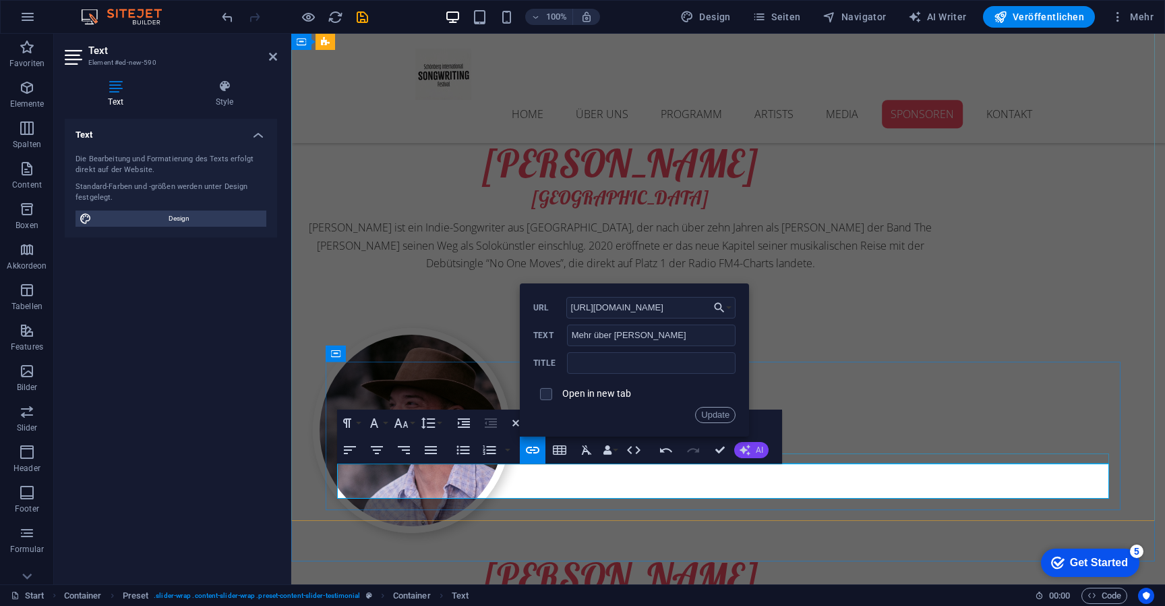
click at [754, 446] on button "AI" at bounding box center [751, 450] width 34 height 16
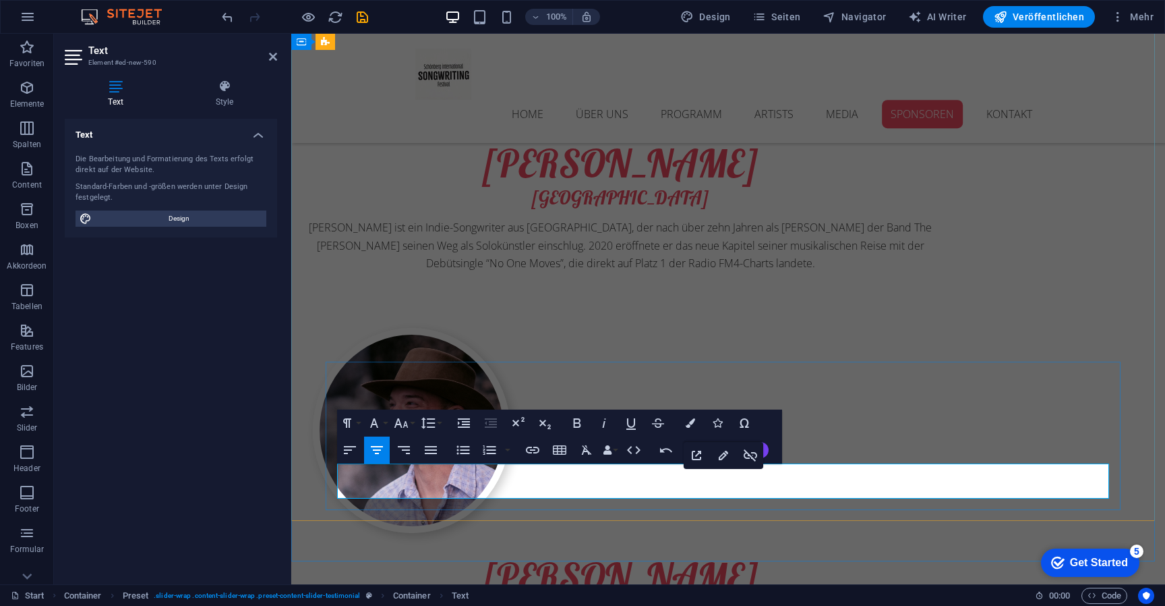
drag, startPoint x: 784, startPoint y: 488, endPoint x: 956, endPoint y: 488, distance: 172.0
click at [688, 423] on icon "button" at bounding box center [690, 422] width 9 height 9
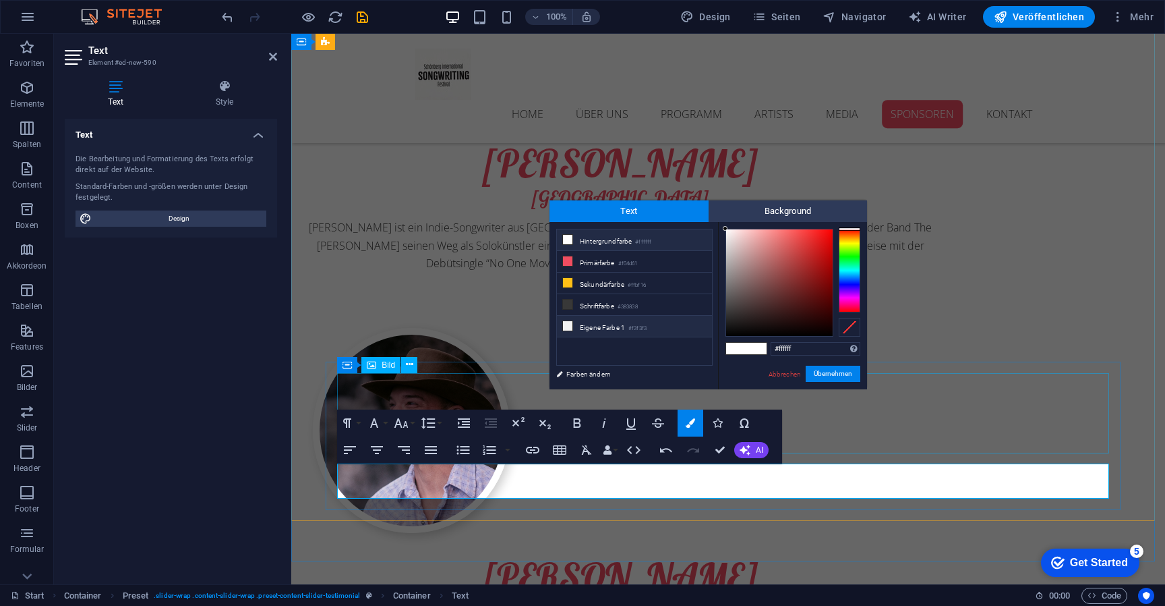
click at [599, 322] on li "Eigene Farbe 1 #f3f3f3" at bounding box center [634, 327] width 155 height 22
click at [617, 327] on li "Eigene Farbe 1 #f3f3f3" at bounding box center [634, 327] width 155 height 22
click at [614, 246] on li "Hintergrundfarbe #ffffff" at bounding box center [634, 240] width 155 height 22
click at [615, 324] on li "Eigene Farbe 1 #f3f3f3" at bounding box center [634, 327] width 155 height 22
type input "#f3f3f3"
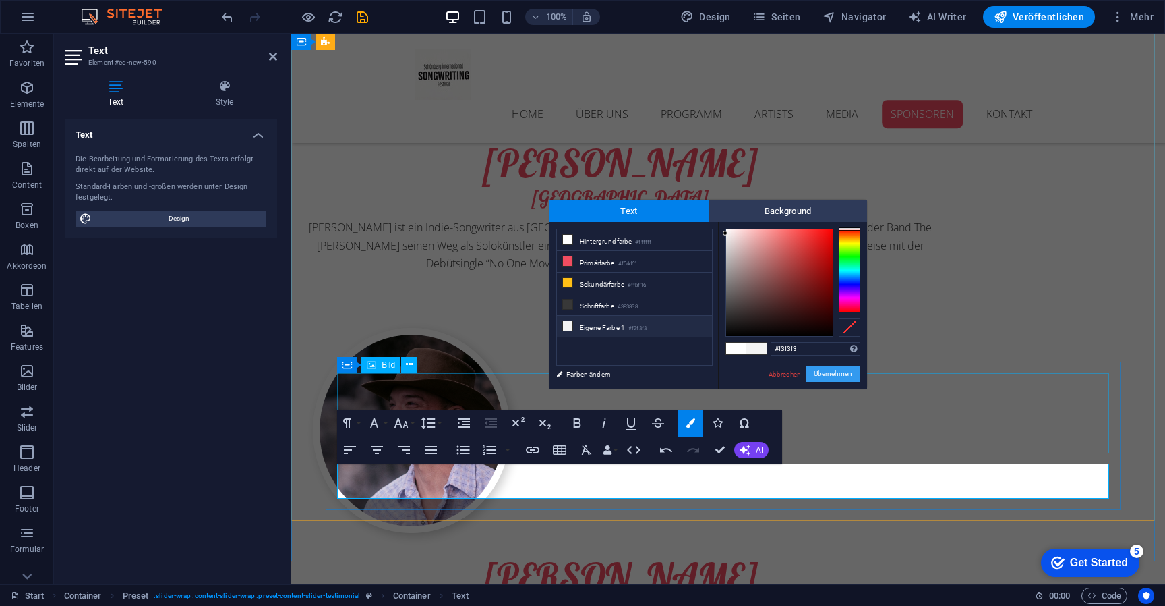
click at [838, 366] on button "Übernehmen" at bounding box center [833, 374] width 55 height 16
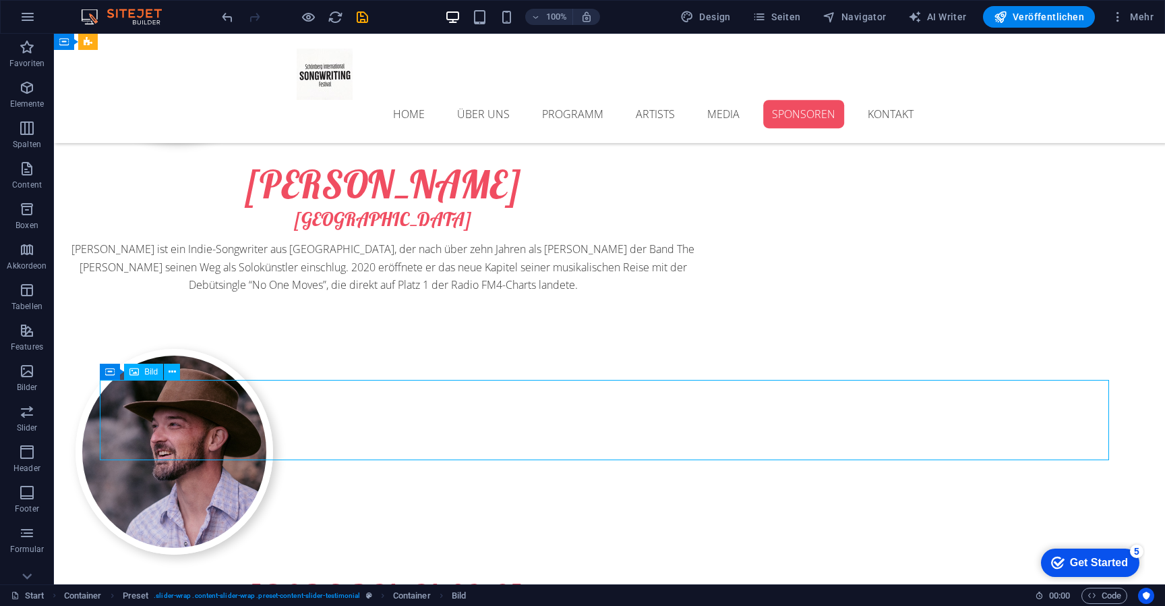
select select "px"
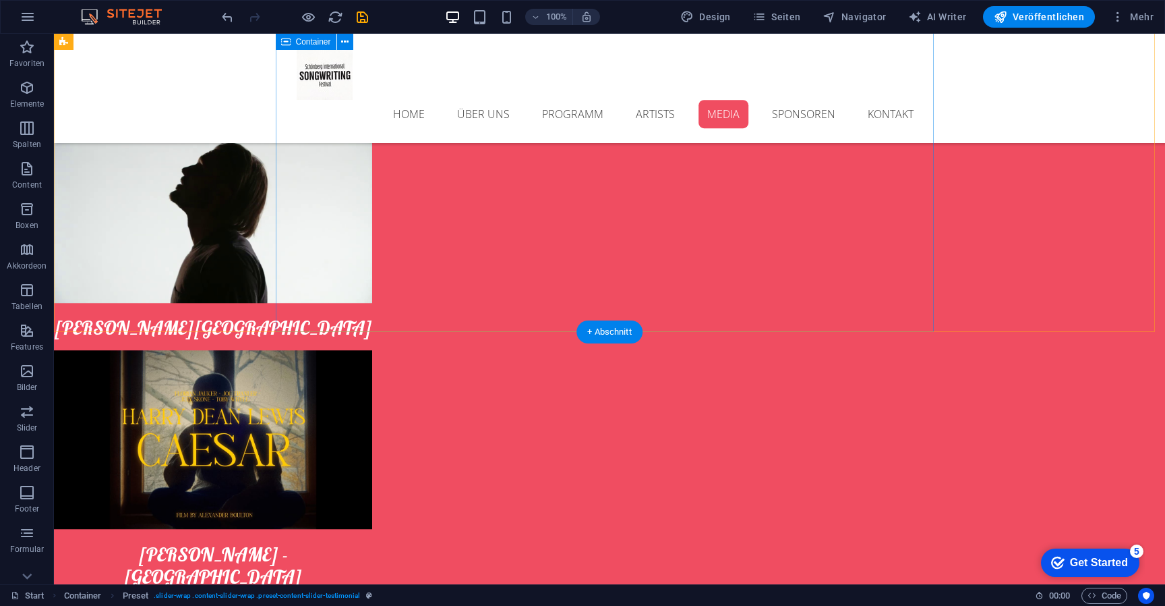
scroll to position [3879, 0]
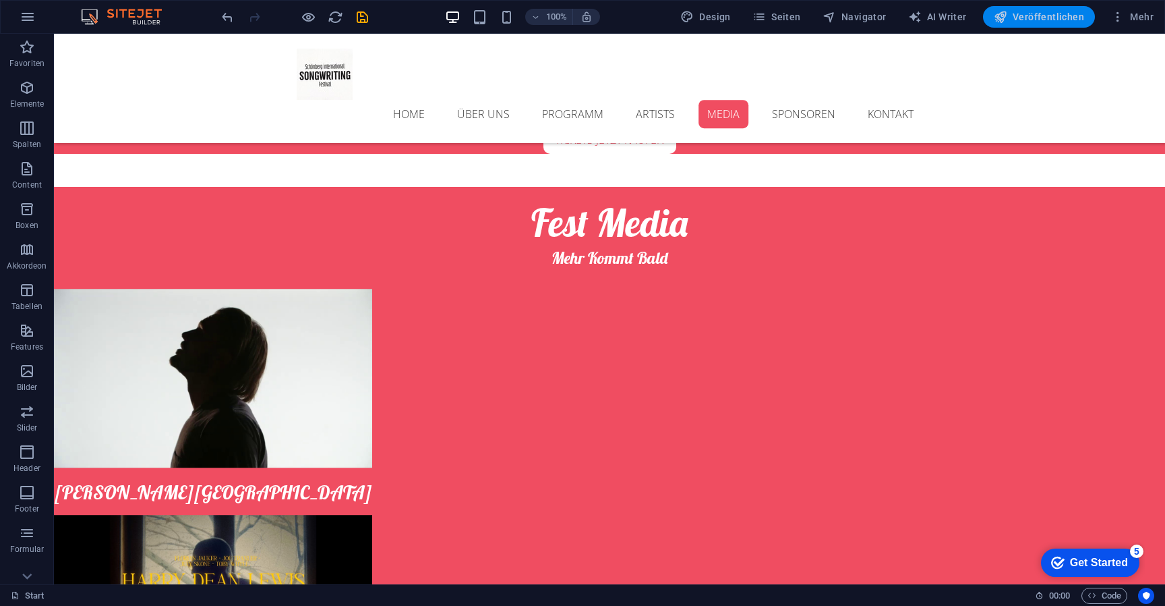
click at [1041, 16] on span "Veröffentlichen" at bounding box center [1039, 16] width 90 height 13
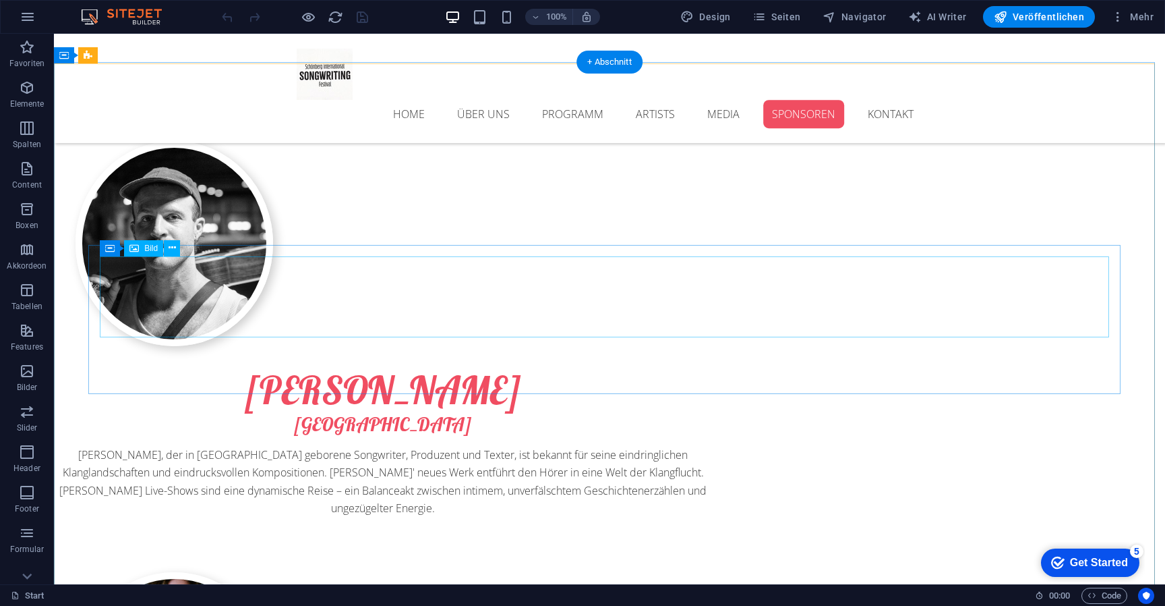
scroll to position [6141, 0]
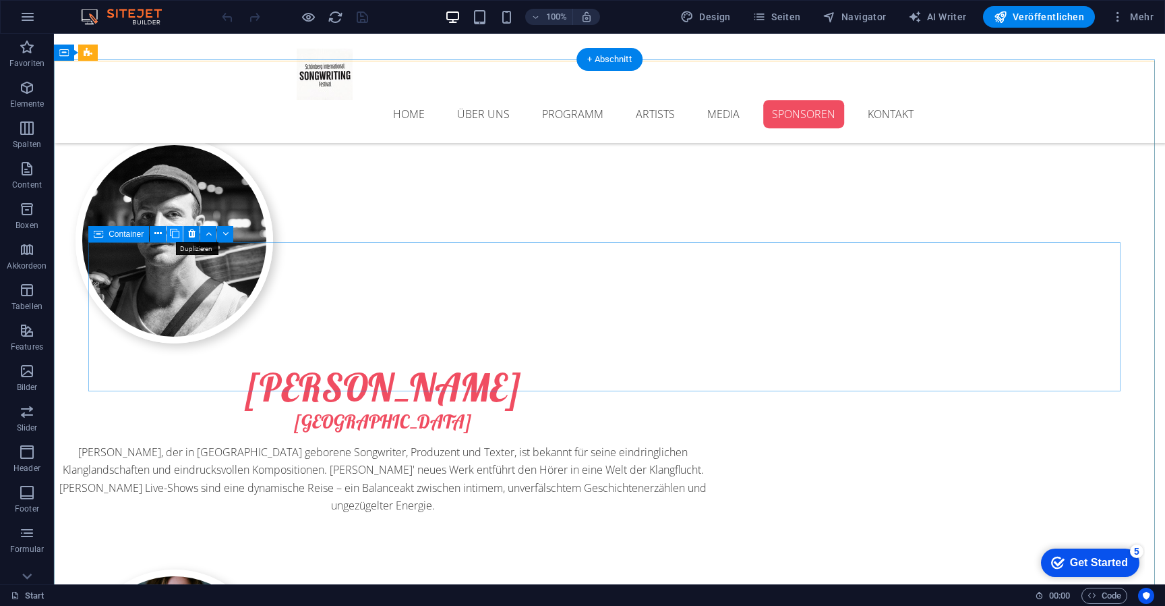
click at [173, 235] on icon at bounding box center [174, 234] width 9 height 14
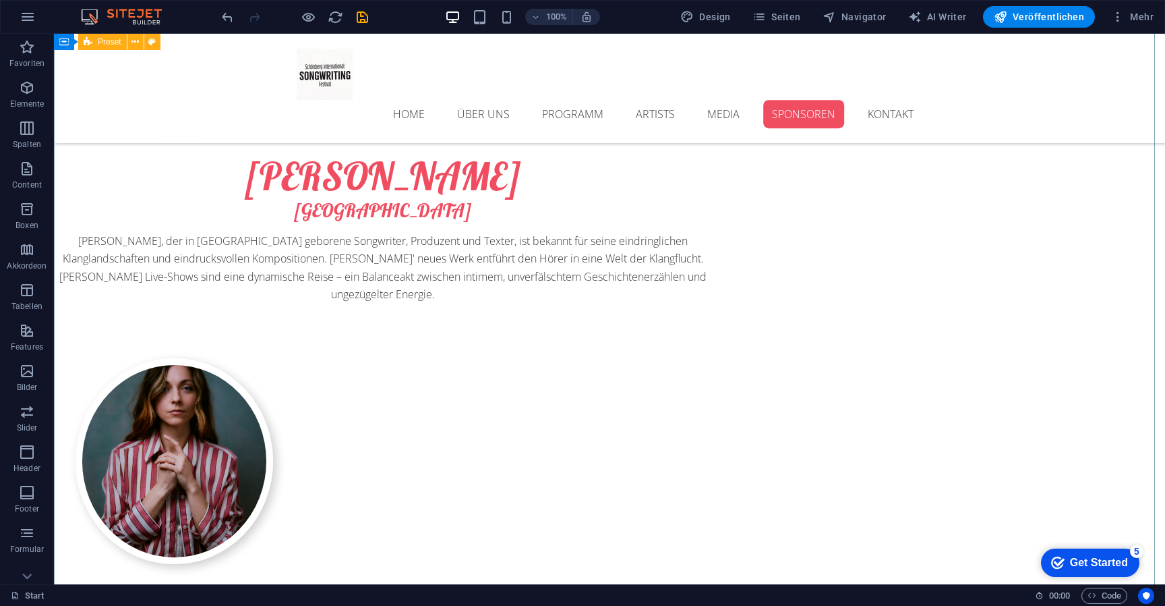
scroll to position [6290, 0]
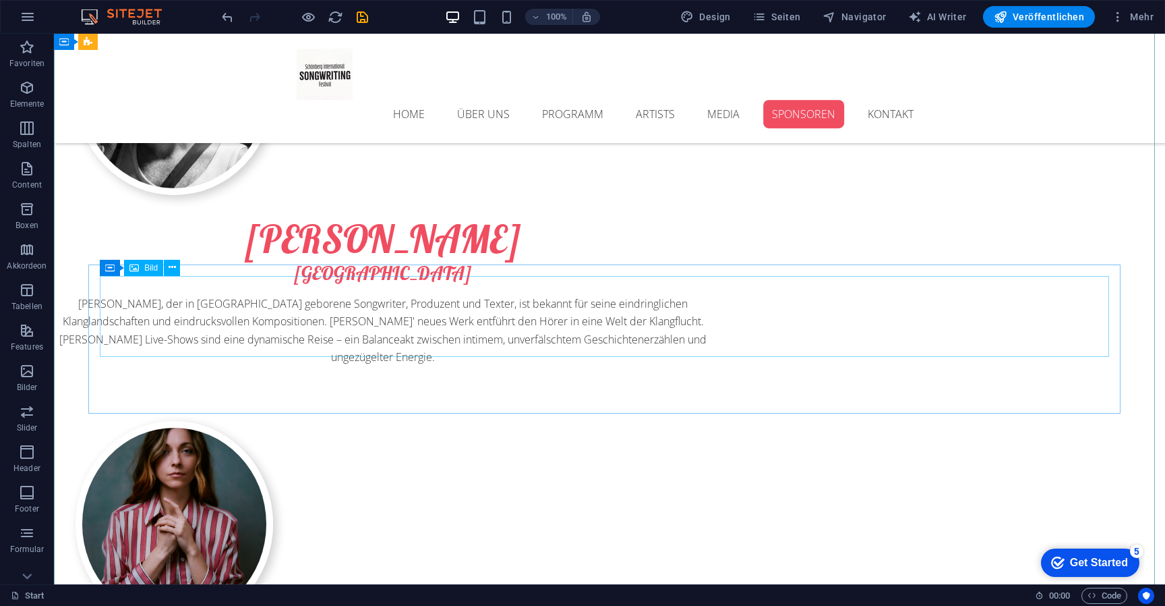
select select "px"
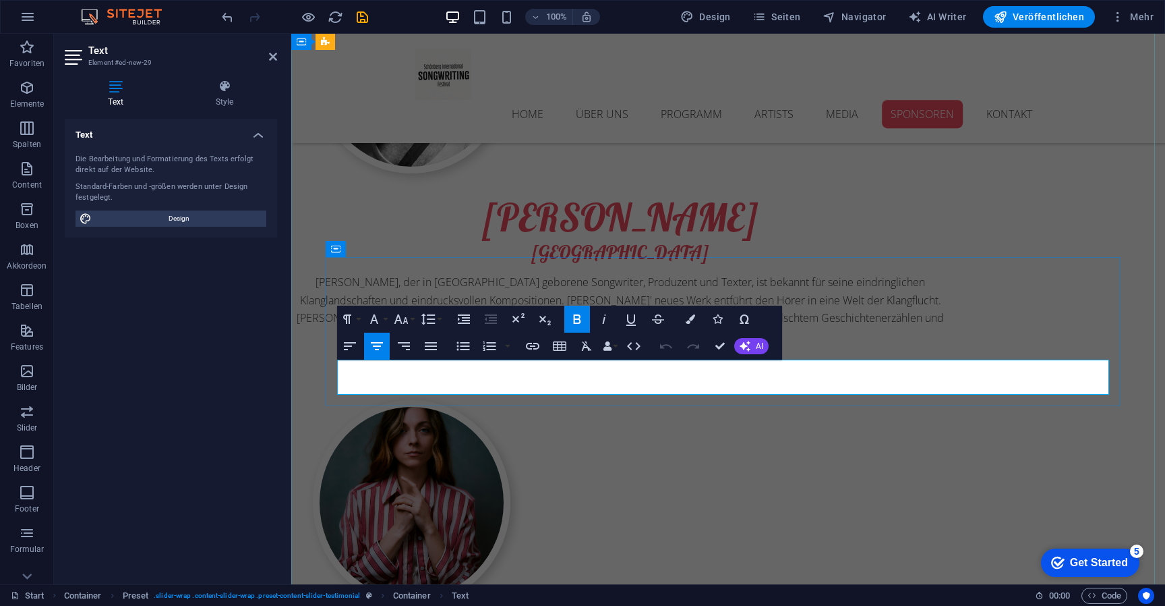
drag, startPoint x: 807, startPoint y: 388, endPoint x: 707, endPoint y: 386, distance: 99.8
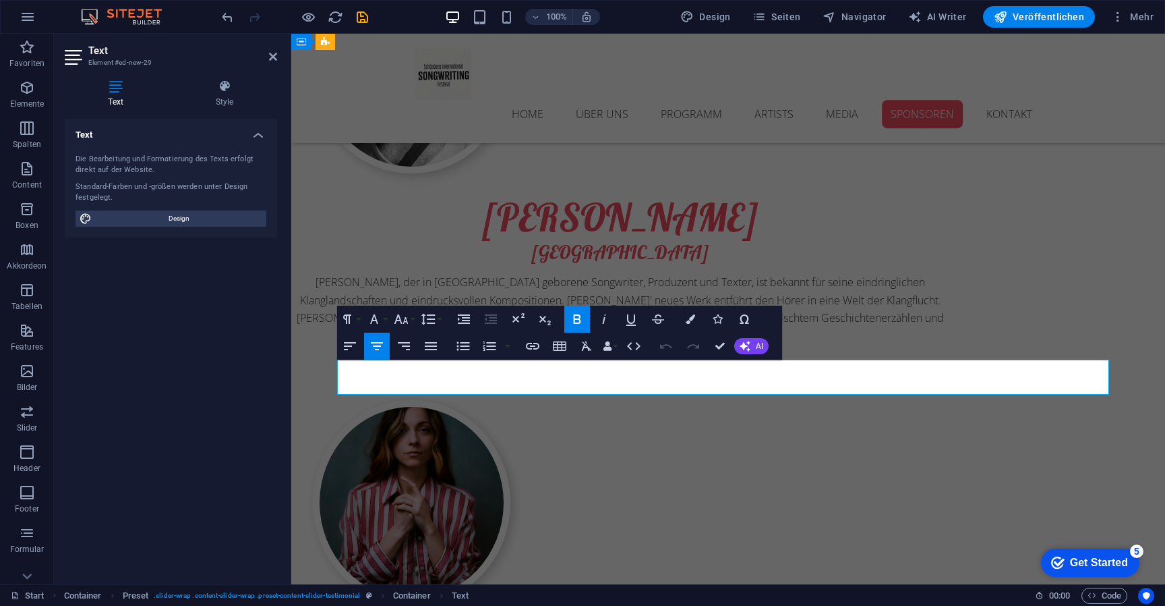
drag, startPoint x: 794, startPoint y: 384, endPoint x: 717, endPoint y: 387, distance: 76.9
copy span "Papperl á Pub"
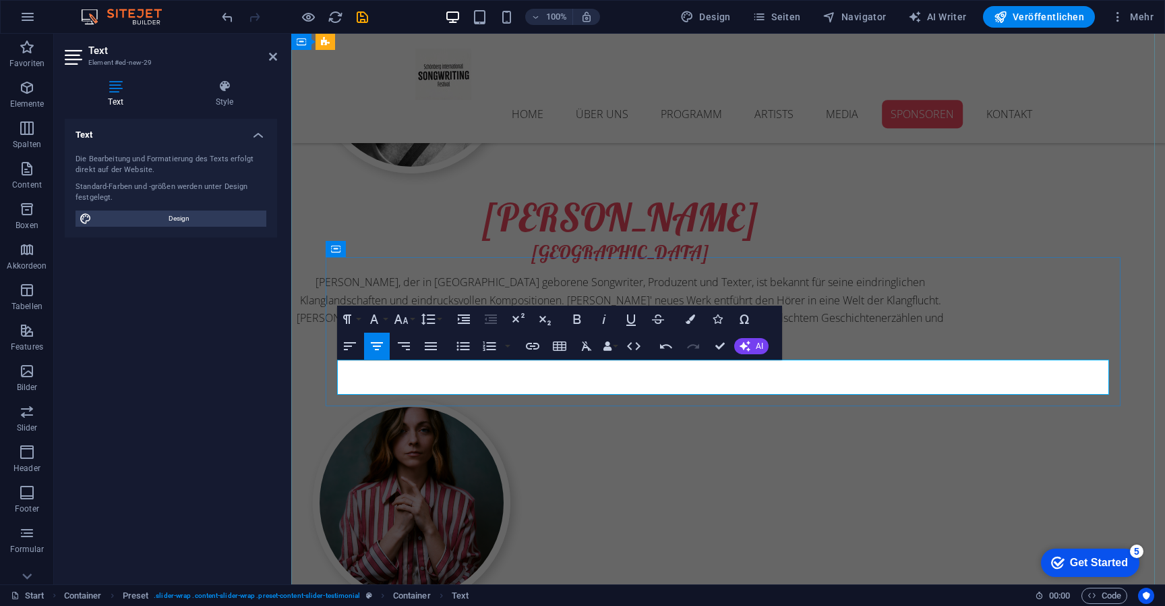
drag, startPoint x: 768, startPoint y: 371, endPoint x: 677, endPoint y: 370, distance: 90.4
drag, startPoint x: 783, startPoint y: 376, endPoint x: 788, endPoint y: 382, distance: 7.2
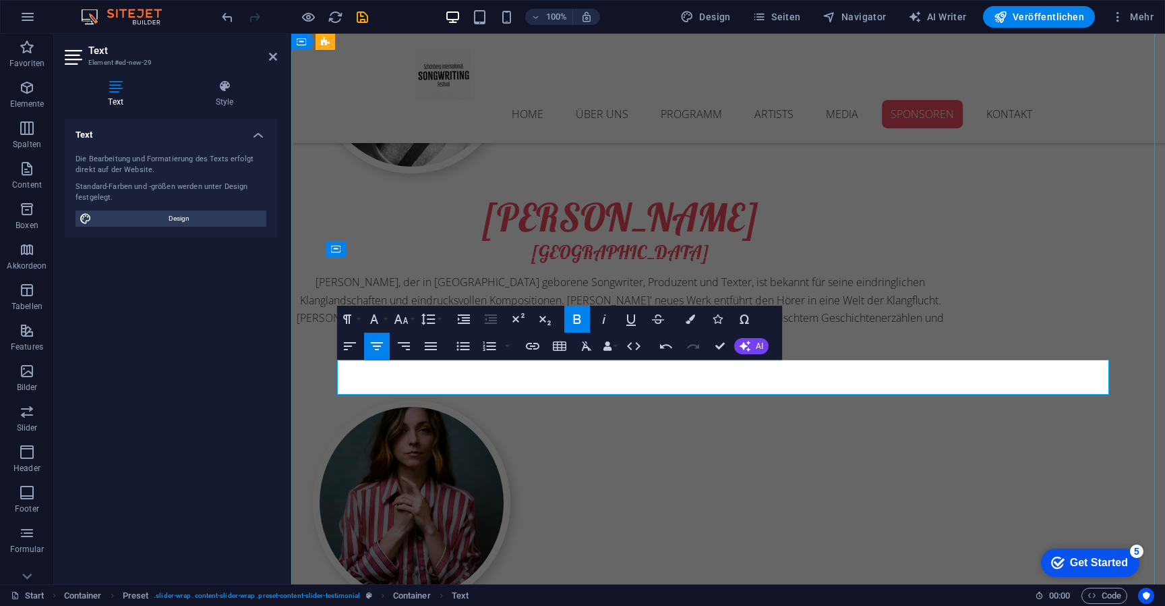
drag, startPoint x: 803, startPoint y: 388, endPoint x: 647, endPoint y: 385, distance: 155.8
click at [531, 345] on icon "button" at bounding box center [533, 346] width 16 height 16
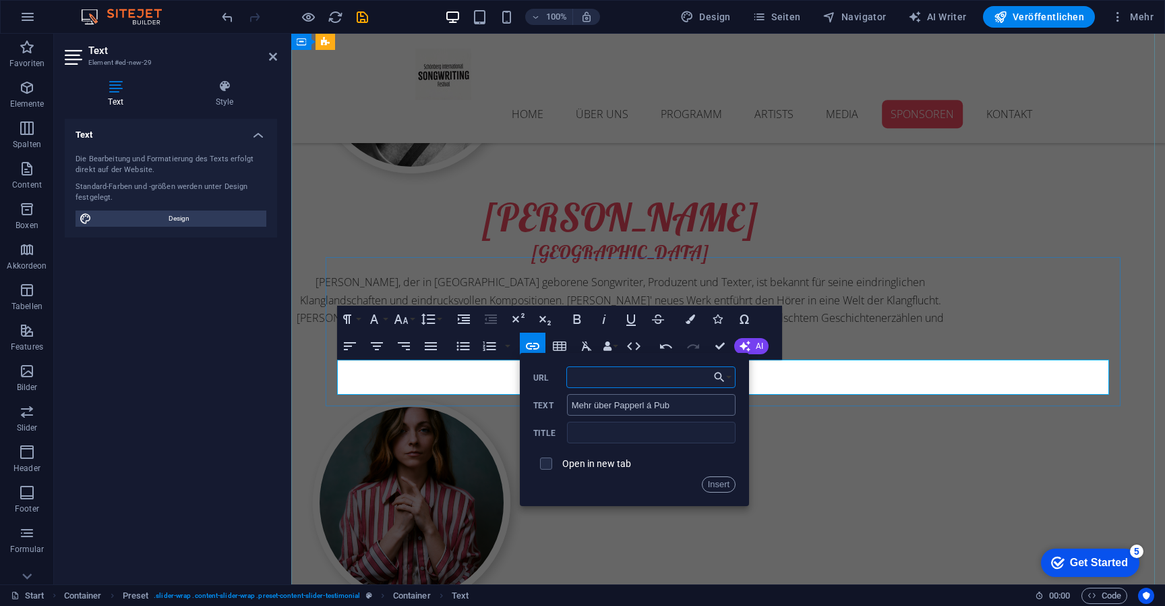
paste input "https://papperl-a-pub.at"
type input "https://papperl-a-pub.at"
click at [732, 488] on button "Insert" at bounding box center [719, 484] width 34 height 16
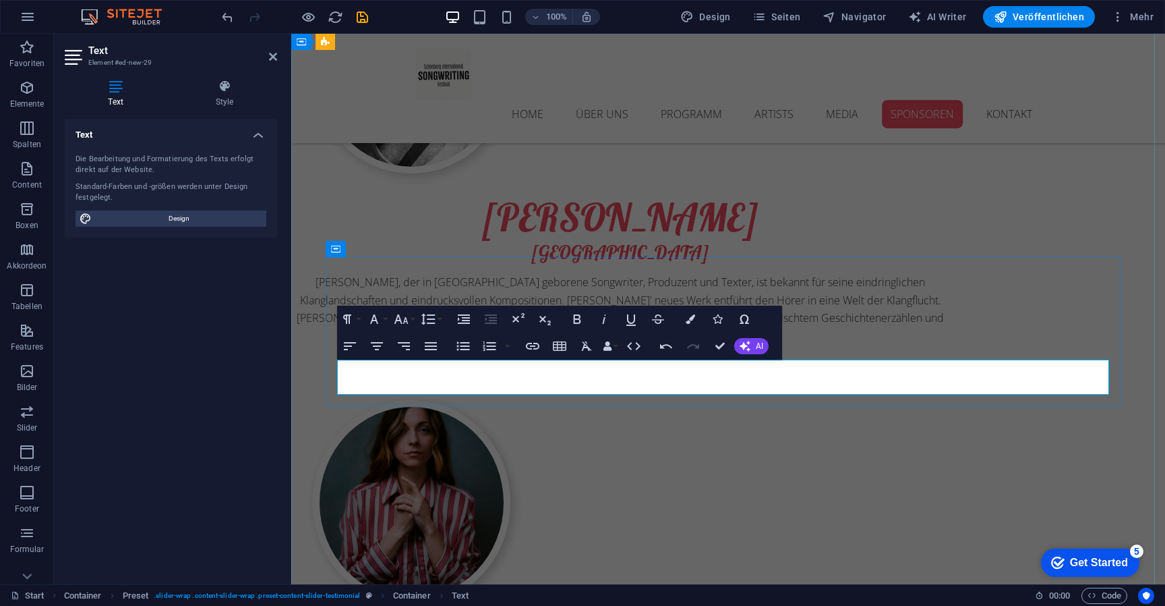
drag, startPoint x: 807, startPoint y: 384, endPoint x: 657, endPoint y: 387, distance: 150.4
type input "r über Papperl á Pub"
click at [526, 347] on icon "button" at bounding box center [533, 346] width 16 height 16
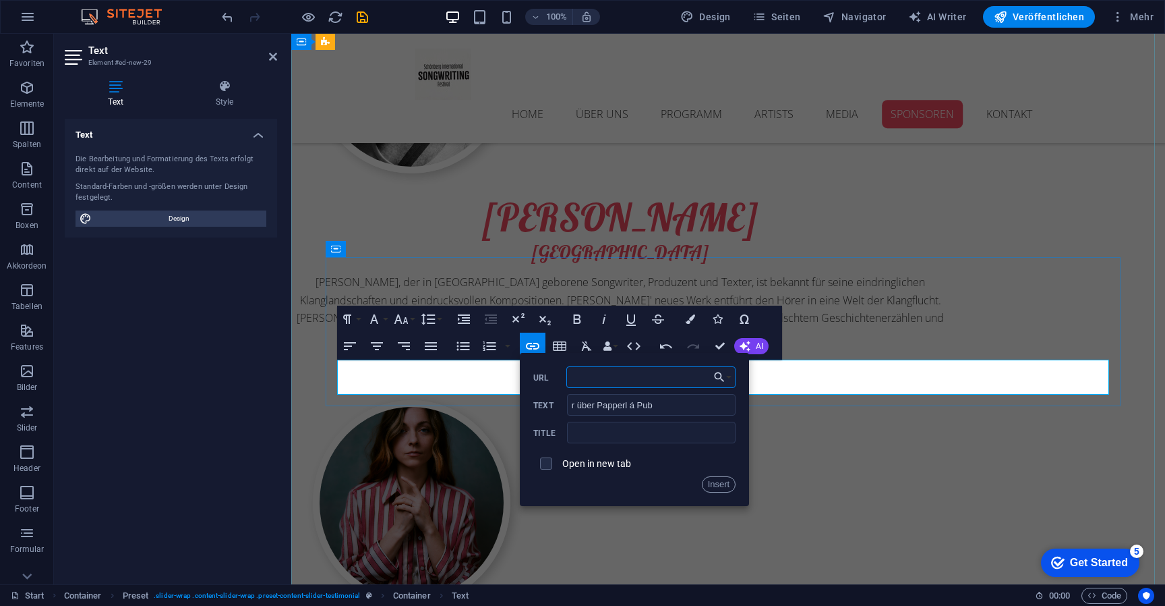
type input "https://papperl-a-pub.at"
click at [722, 485] on button "Insert" at bounding box center [719, 484] width 34 height 16
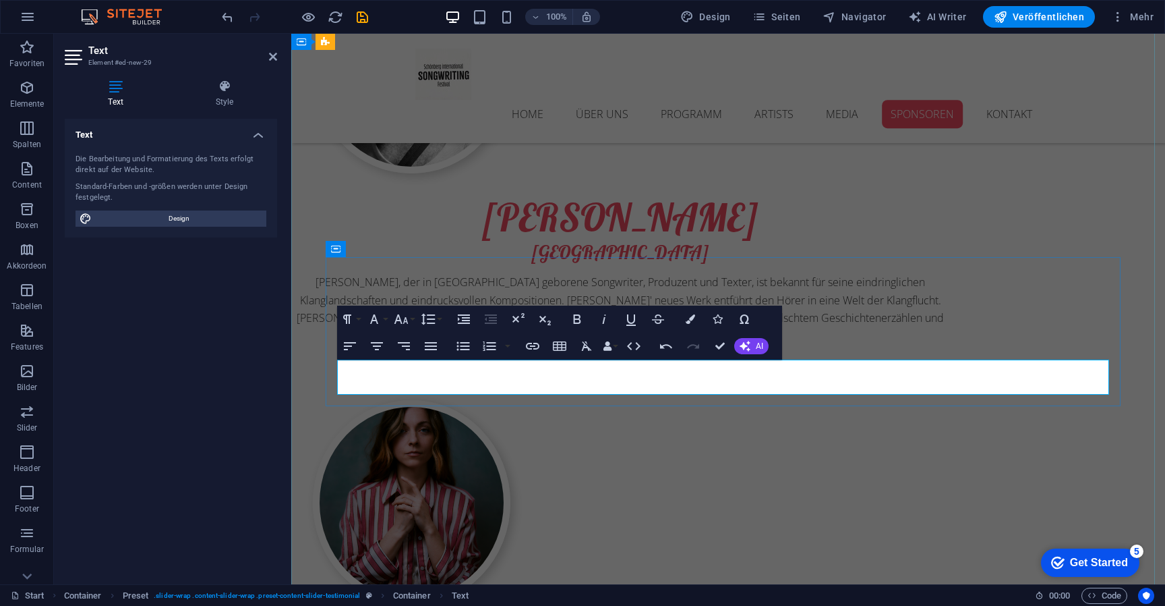
drag, startPoint x: 816, startPoint y: 384, endPoint x: 652, endPoint y: 384, distance: 164.6
type input "Mehr über Papperl á Pub"
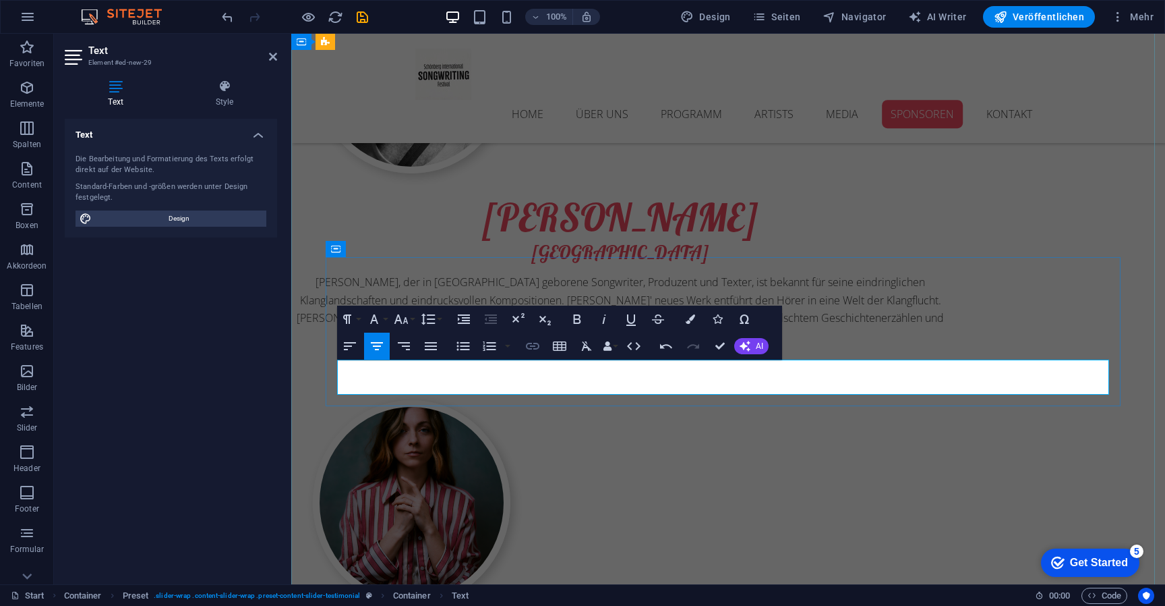
click at [538, 344] on icon "button" at bounding box center [532, 346] width 13 height 7
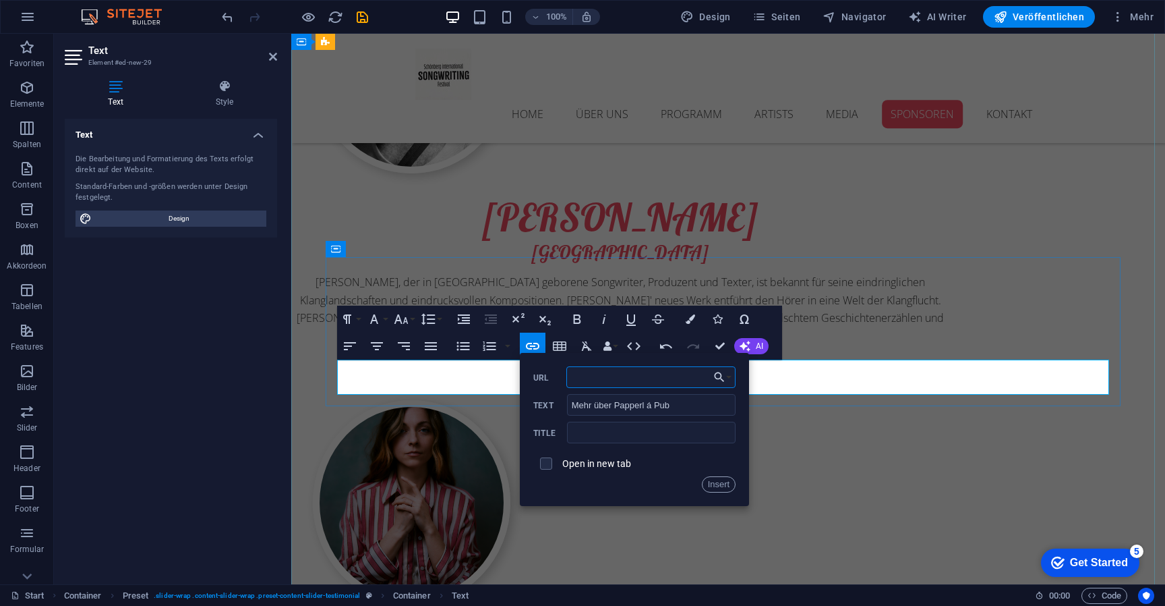
type input "https://papperl-a-pub.at"
click at [725, 482] on button "Insert" at bounding box center [719, 484] width 34 height 16
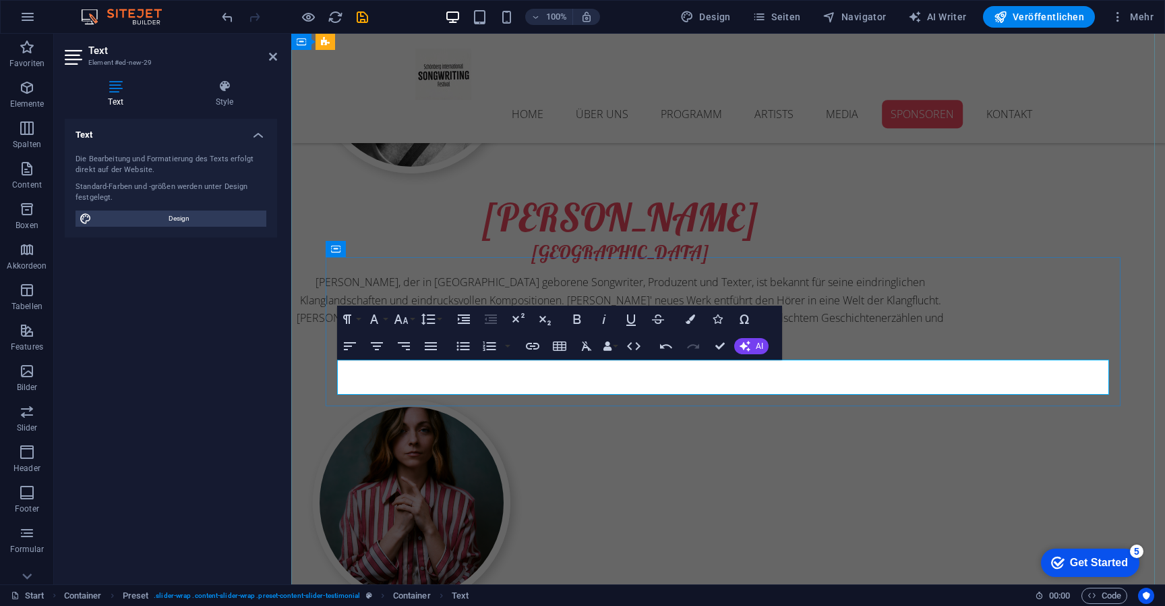
drag, startPoint x: 773, startPoint y: 382, endPoint x: 676, endPoint y: 358, distance: 99.9
click at [692, 321] on icon "button" at bounding box center [690, 318] width 9 height 9
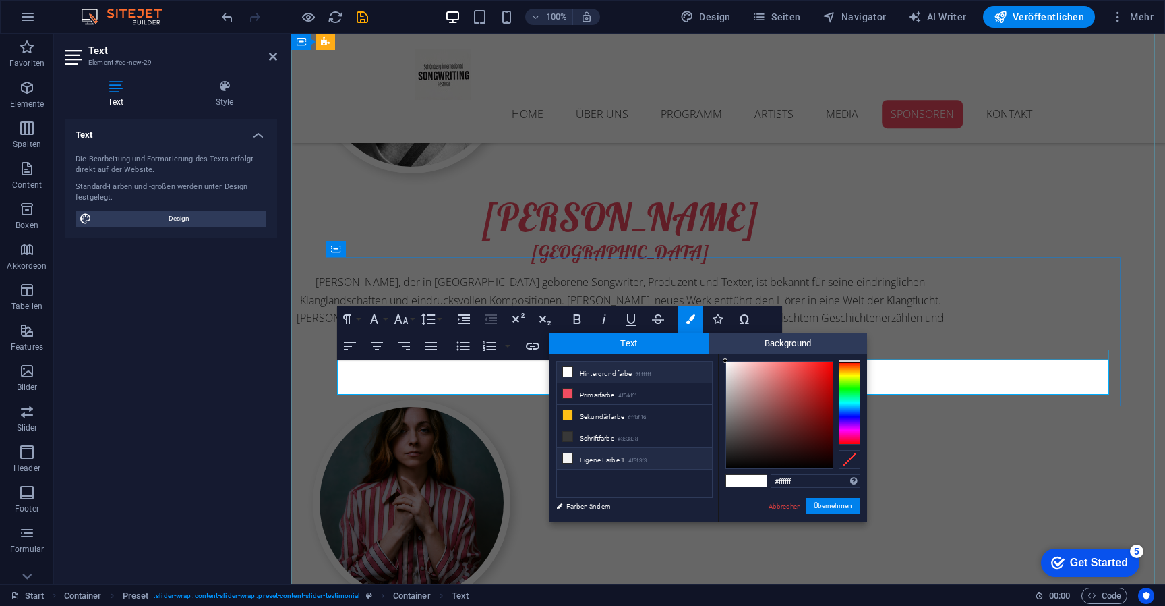
click at [595, 455] on li "Eigene Farbe 1 #f3f3f3" at bounding box center [634, 459] width 155 height 22
type input "#f3f3f3"
click at [806, 502] on button "Übernehmen" at bounding box center [833, 506] width 55 height 16
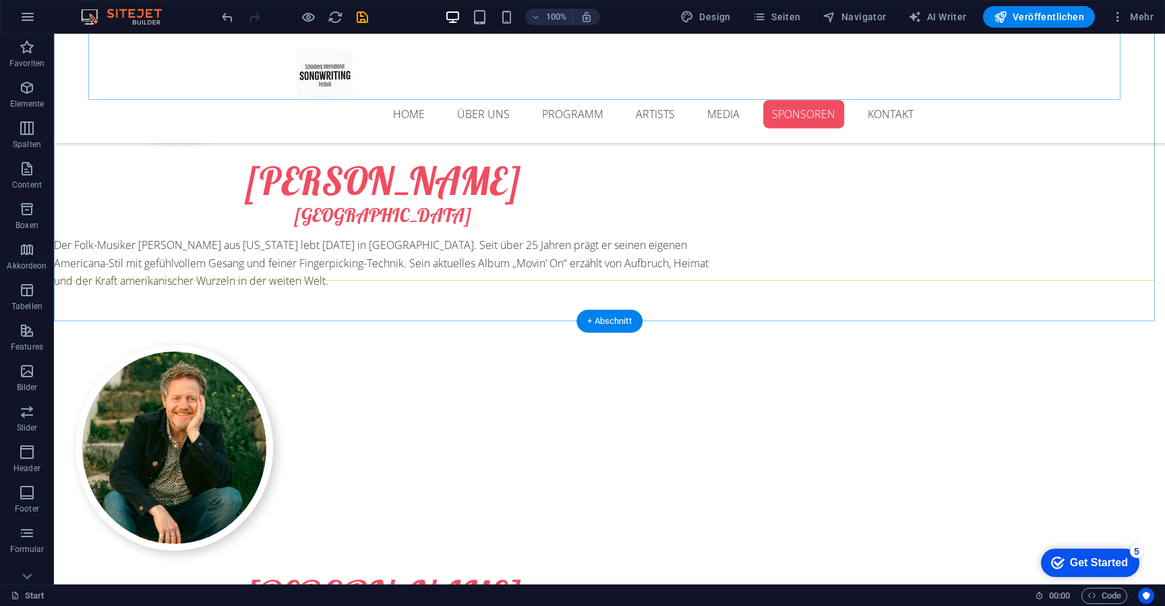
scroll to position [7742, 0]
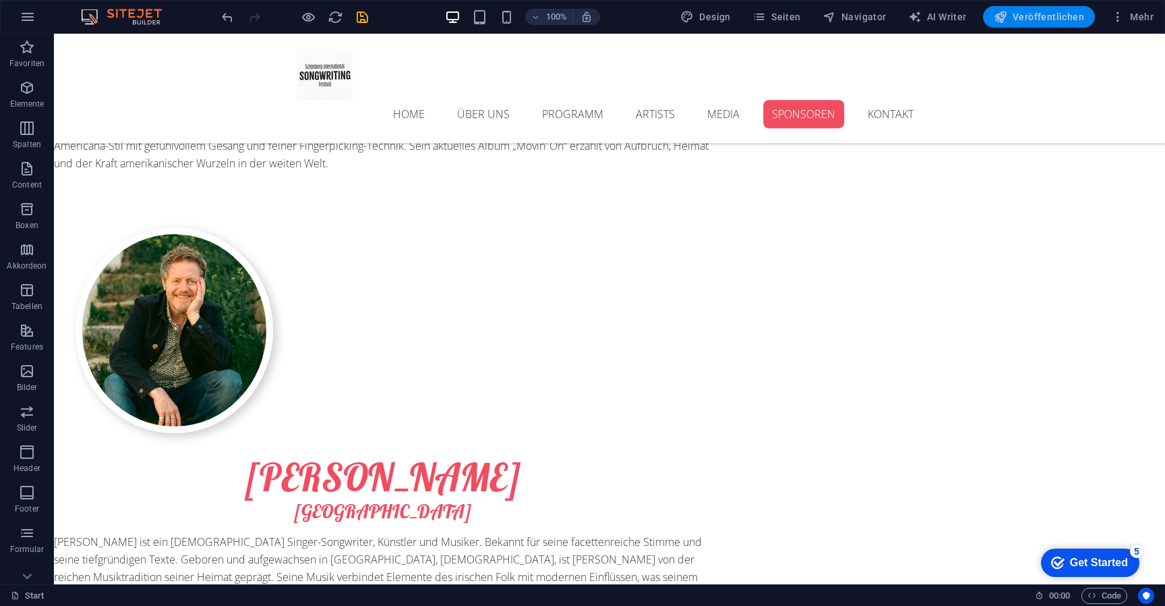
click at [1023, 17] on span "Veröffentlichen" at bounding box center [1039, 16] width 90 height 13
